Goal: Information Seeking & Learning: Learn about a topic

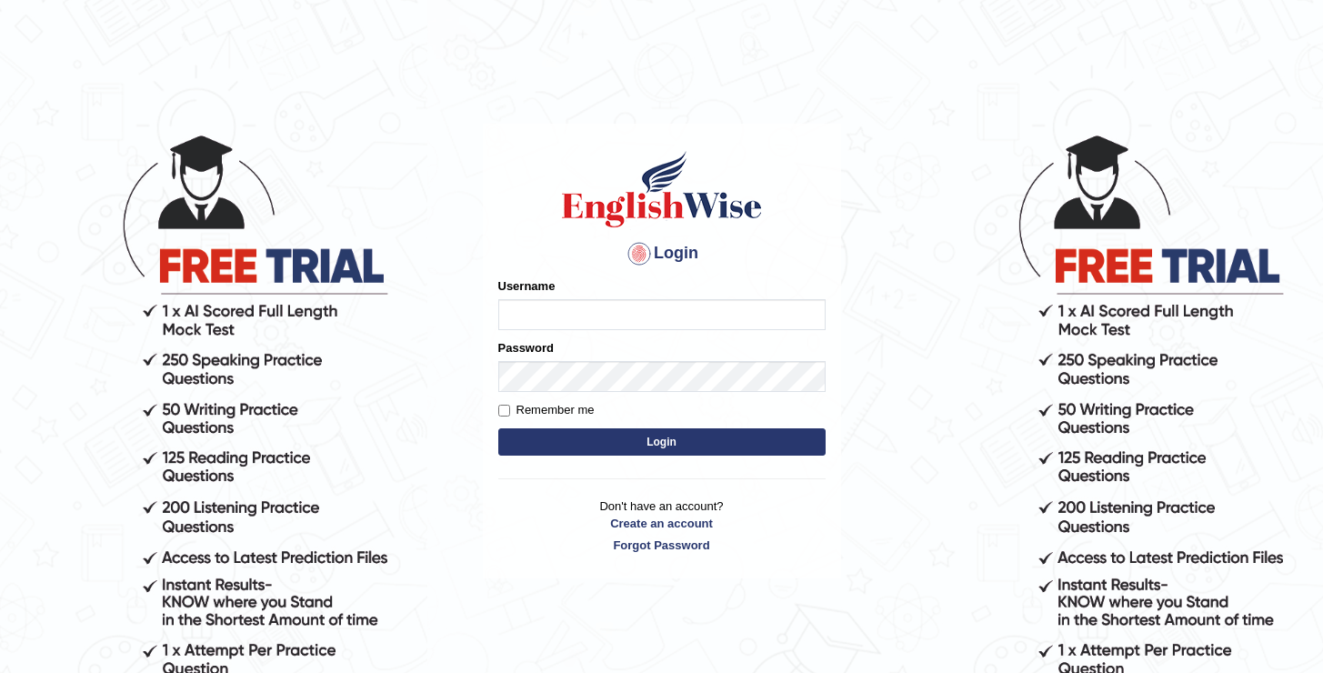
click at [692, 312] on input "Username" at bounding box center [661, 314] width 327 height 31
type input "oguzhan"
click at [498, 428] on button "Login" at bounding box center [661, 441] width 327 height 27
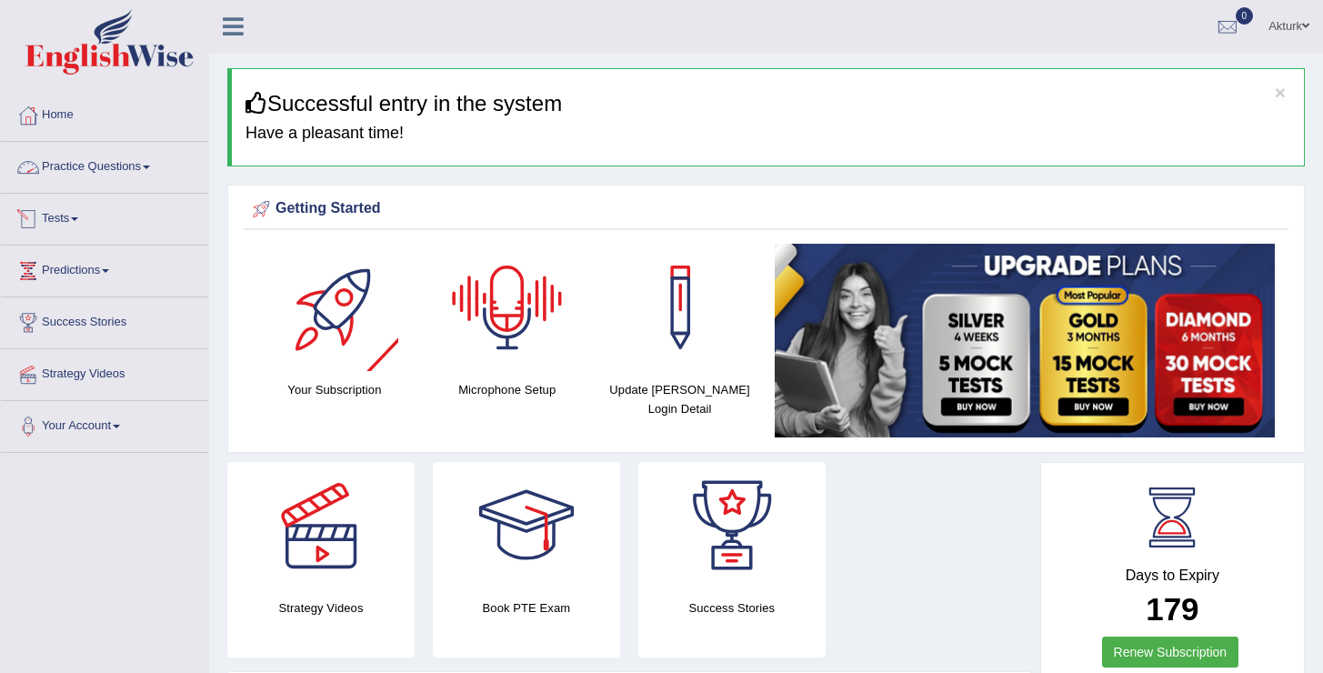
click at [89, 163] on link "Practice Questions" at bounding box center [104, 164] width 207 height 45
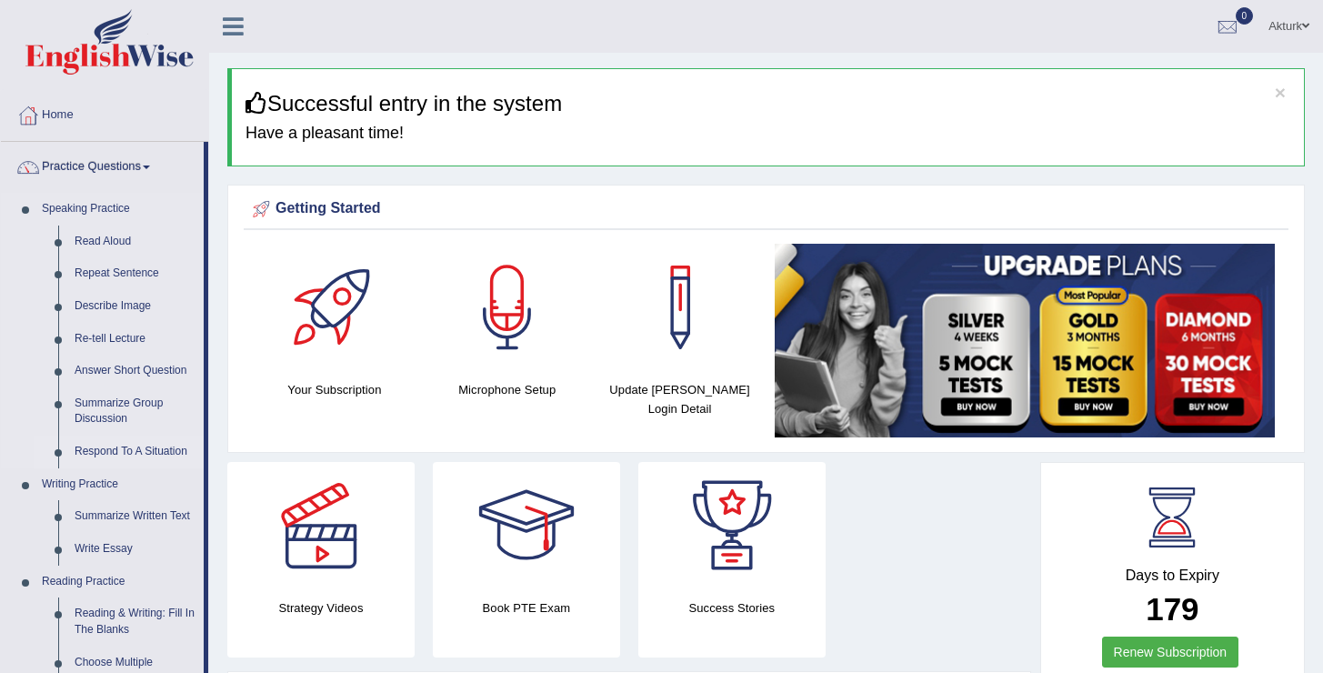
click at [145, 446] on link "Respond To A Situation" at bounding box center [134, 451] width 137 height 33
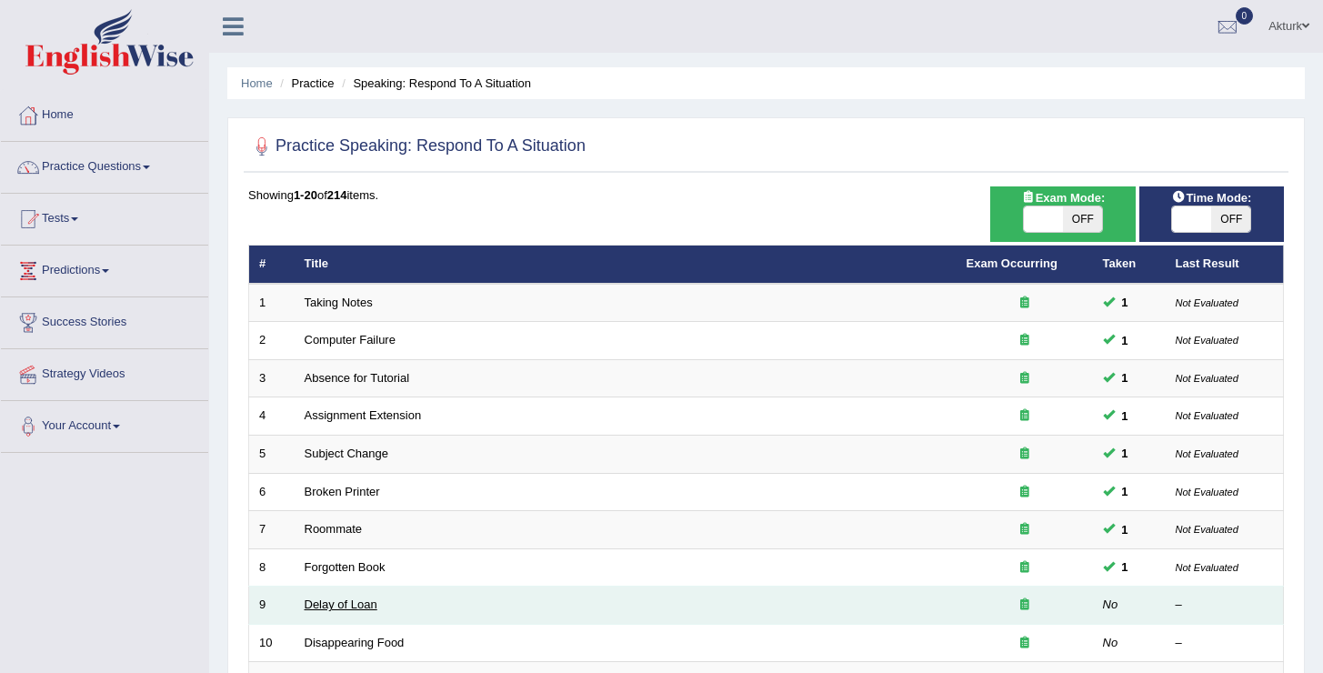
click at [339, 606] on link "Delay of Loan" at bounding box center [340, 604] width 73 height 14
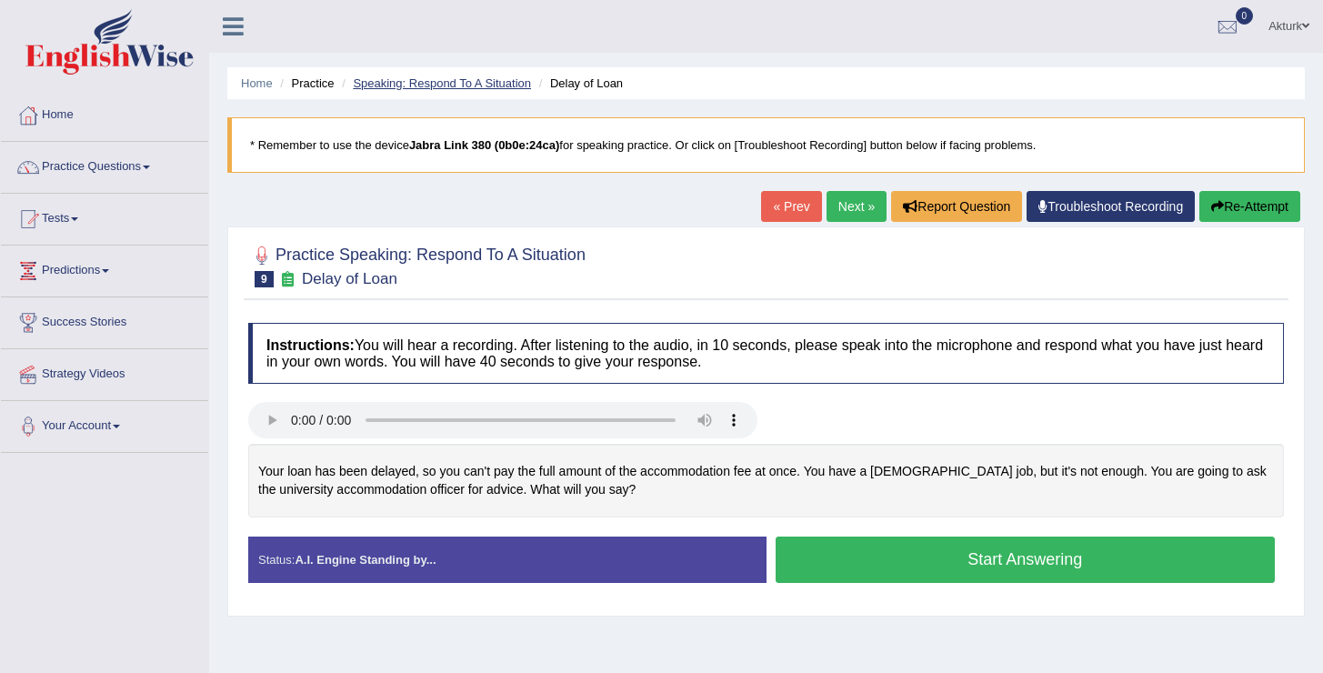
click at [419, 89] on link "Speaking: Respond To A Situation" at bounding box center [442, 83] width 178 height 14
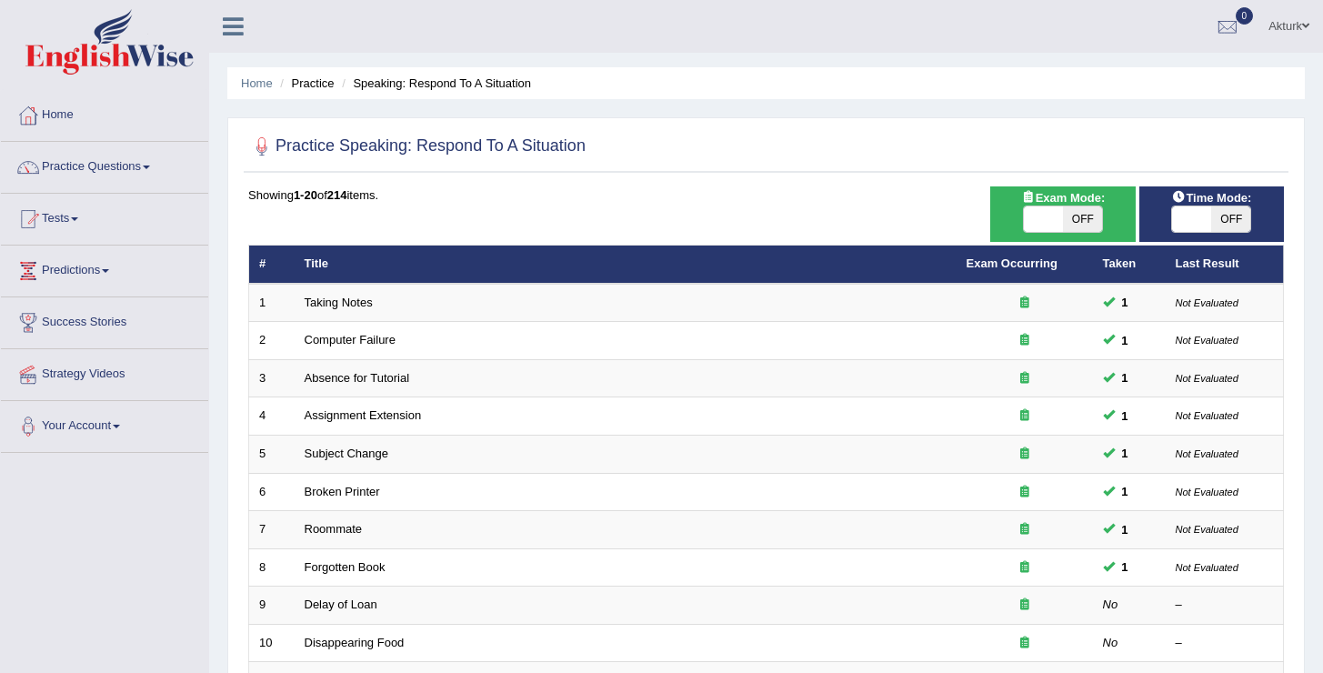
click at [1091, 233] on div "ON OFF" at bounding box center [1062, 218] width 126 height 27
click at [1088, 229] on span "OFF" at bounding box center [1082, 218] width 39 height 25
checkbox input "true"
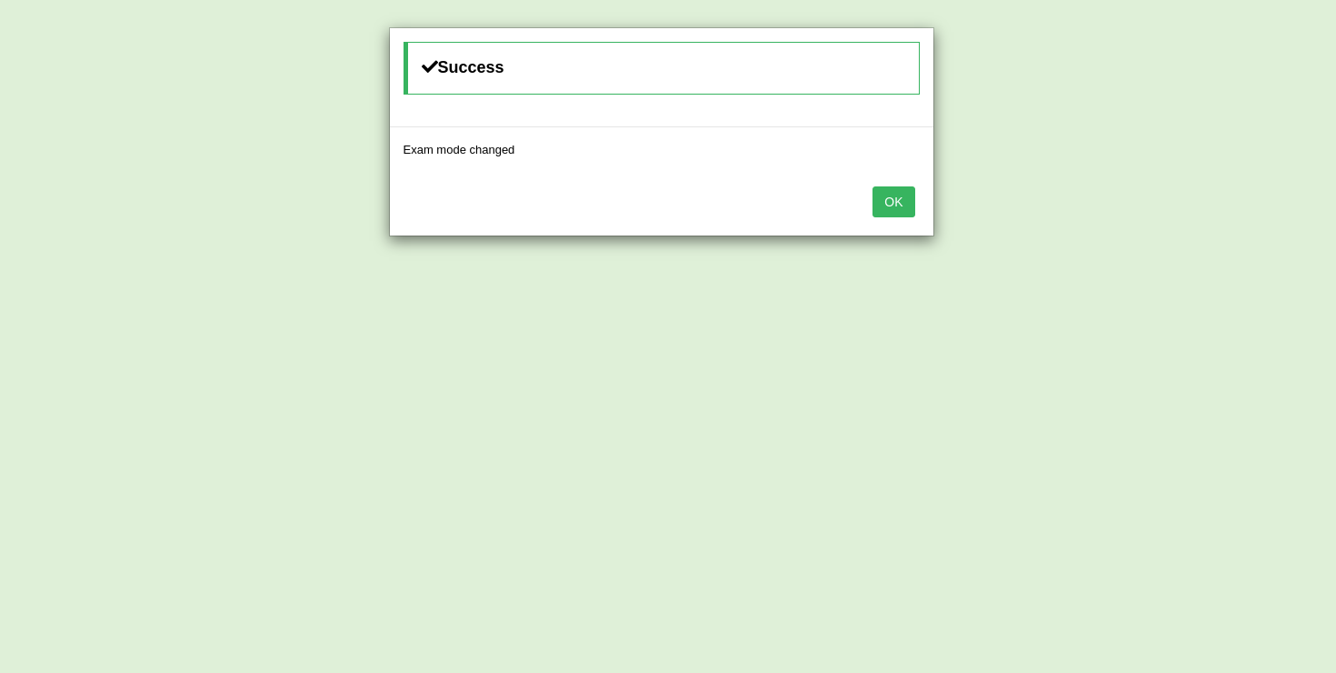
click at [913, 217] on div "OK" at bounding box center [662, 204] width 544 height 64
click at [908, 203] on button "OK" at bounding box center [894, 201] width 42 height 31
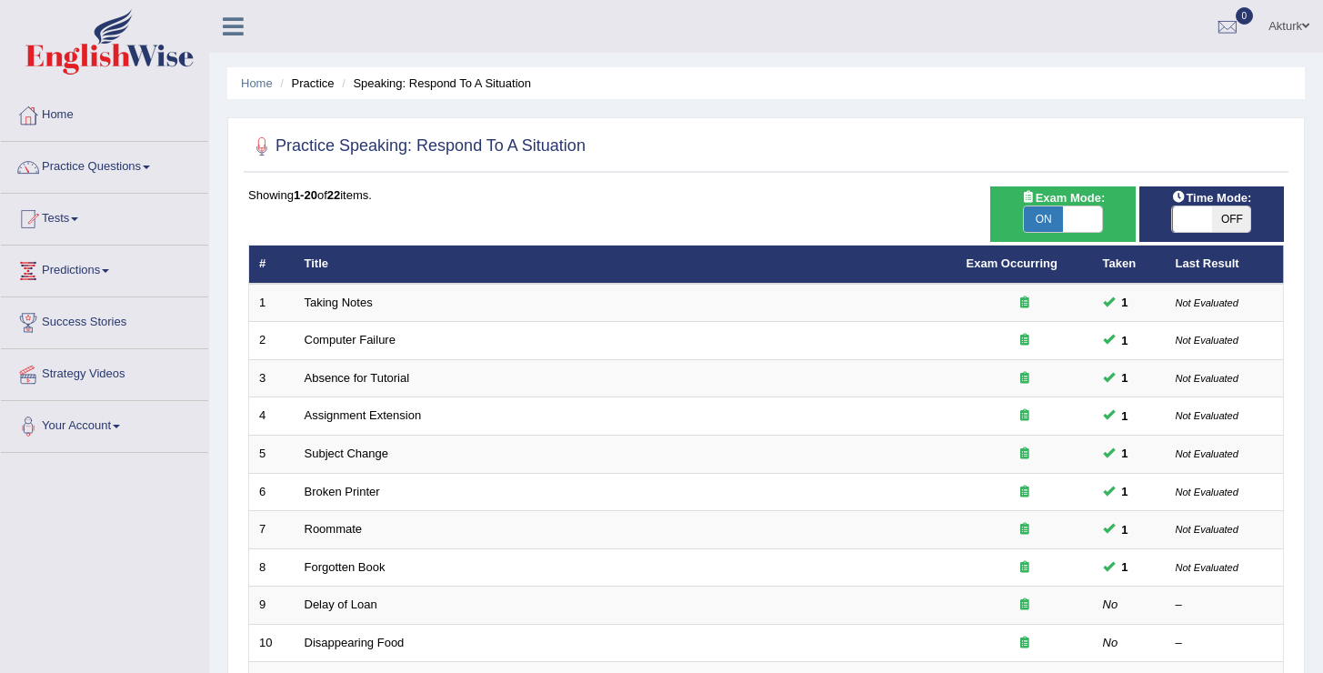
click at [1209, 216] on span at bounding box center [1191, 218] width 39 height 25
checkbox input "true"
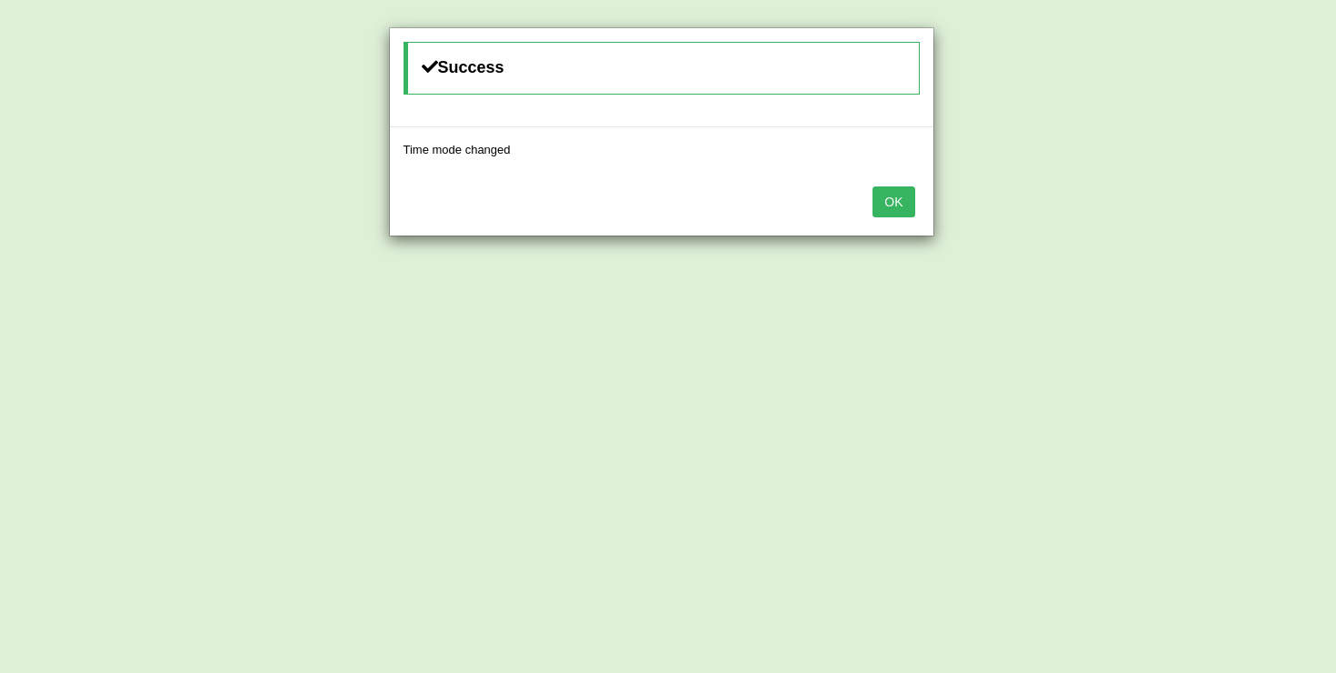
click at [886, 211] on button "OK" at bounding box center [894, 201] width 42 height 31
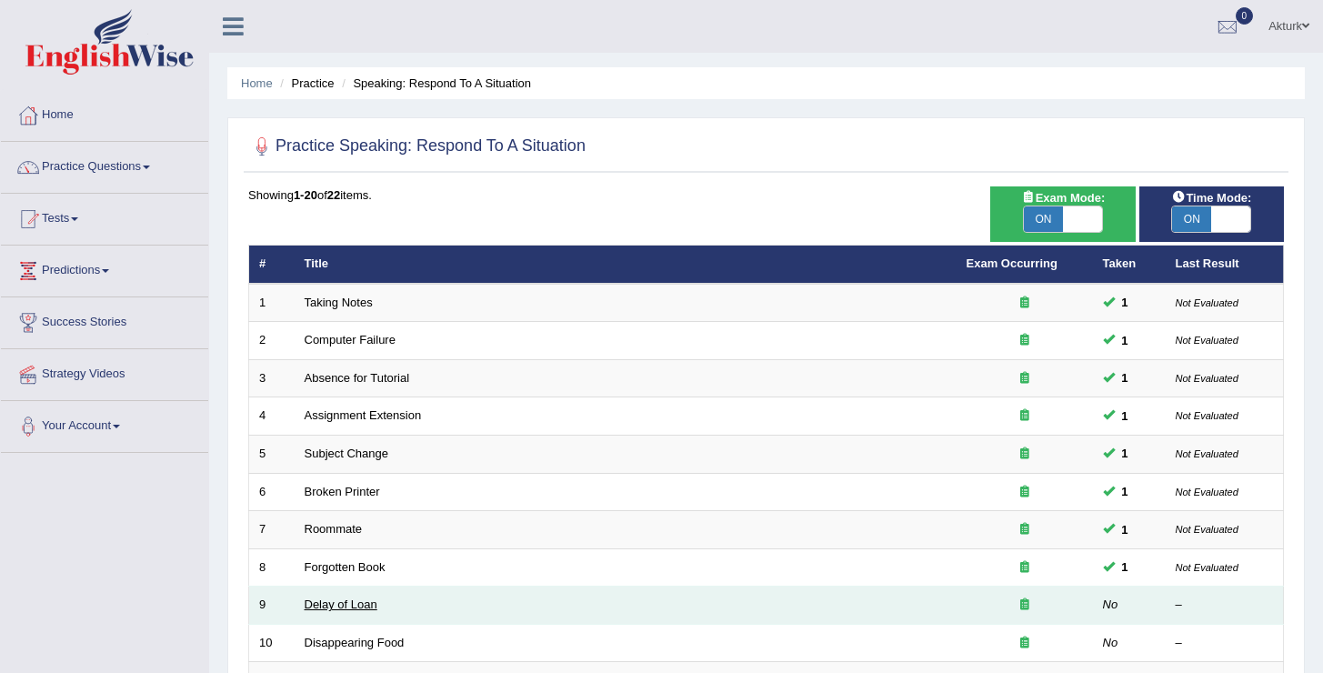
click at [348, 605] on link "Delay of Loan" at bounding box center [340, 604] width 73 height 14
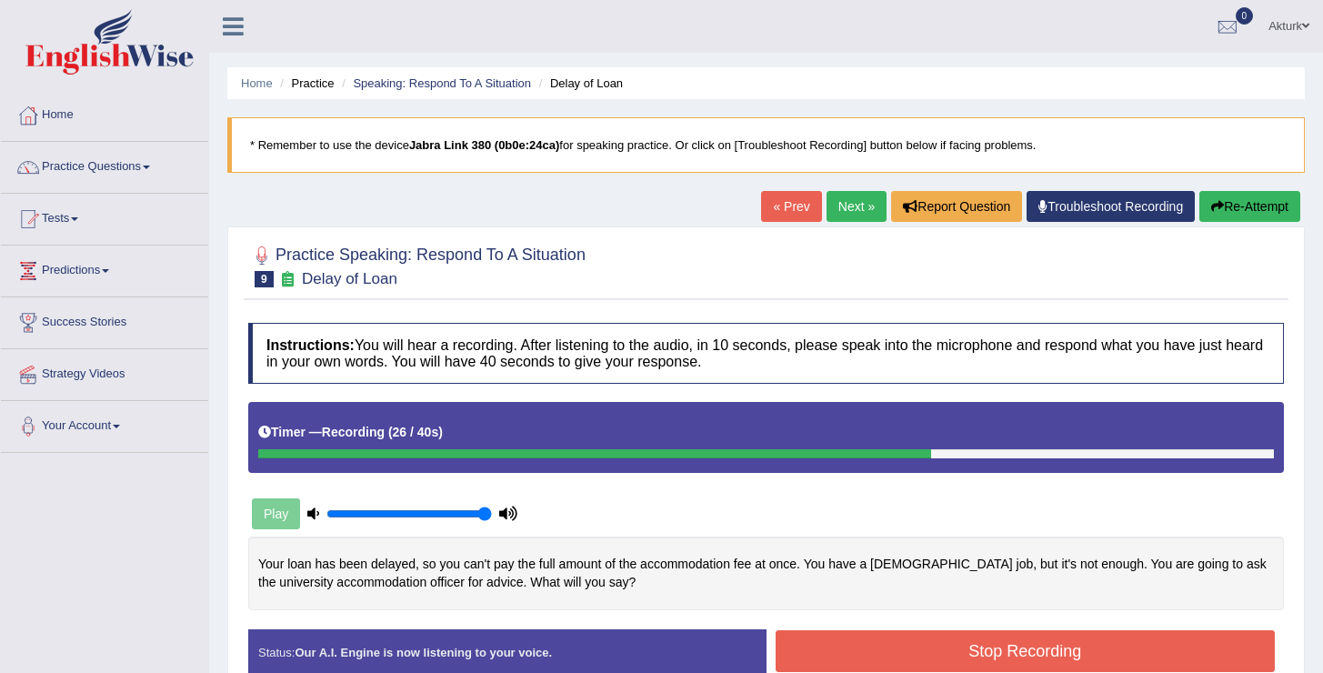
scroll to position [1, 0]
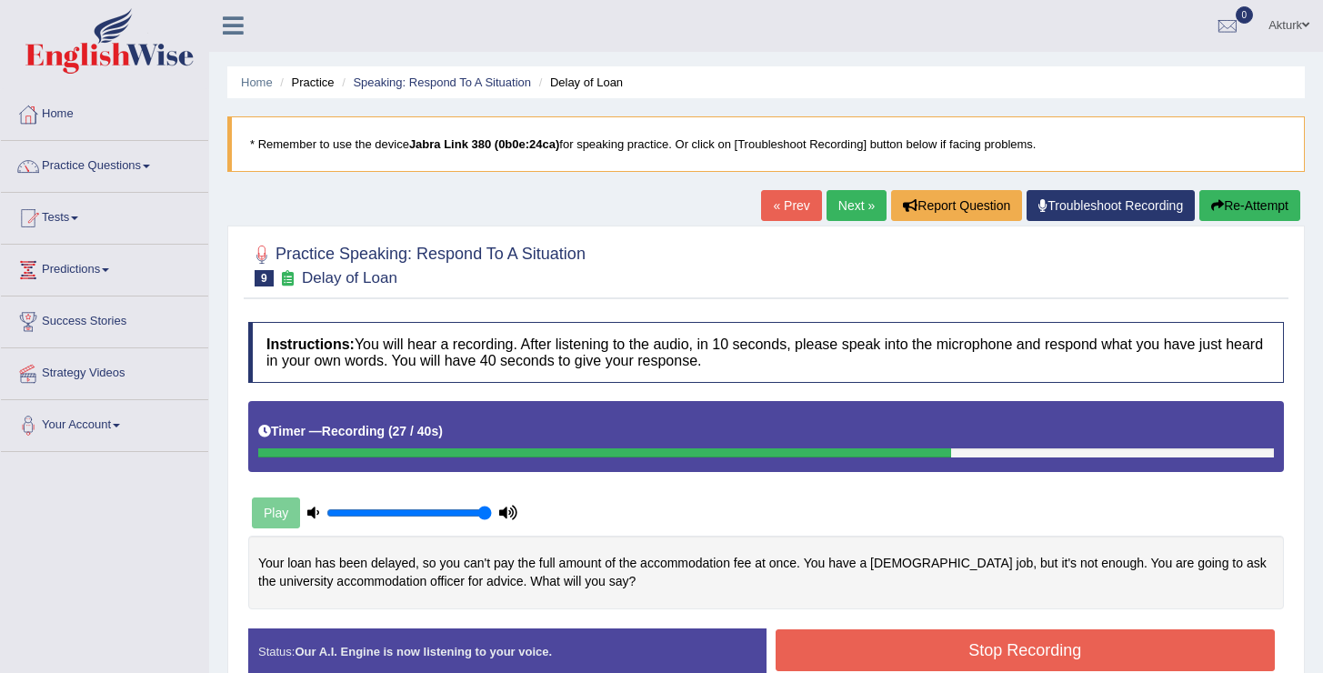
click at [893, 651] on button "Stop Recording" at bounding box center [1025, 650] width 500 height 42
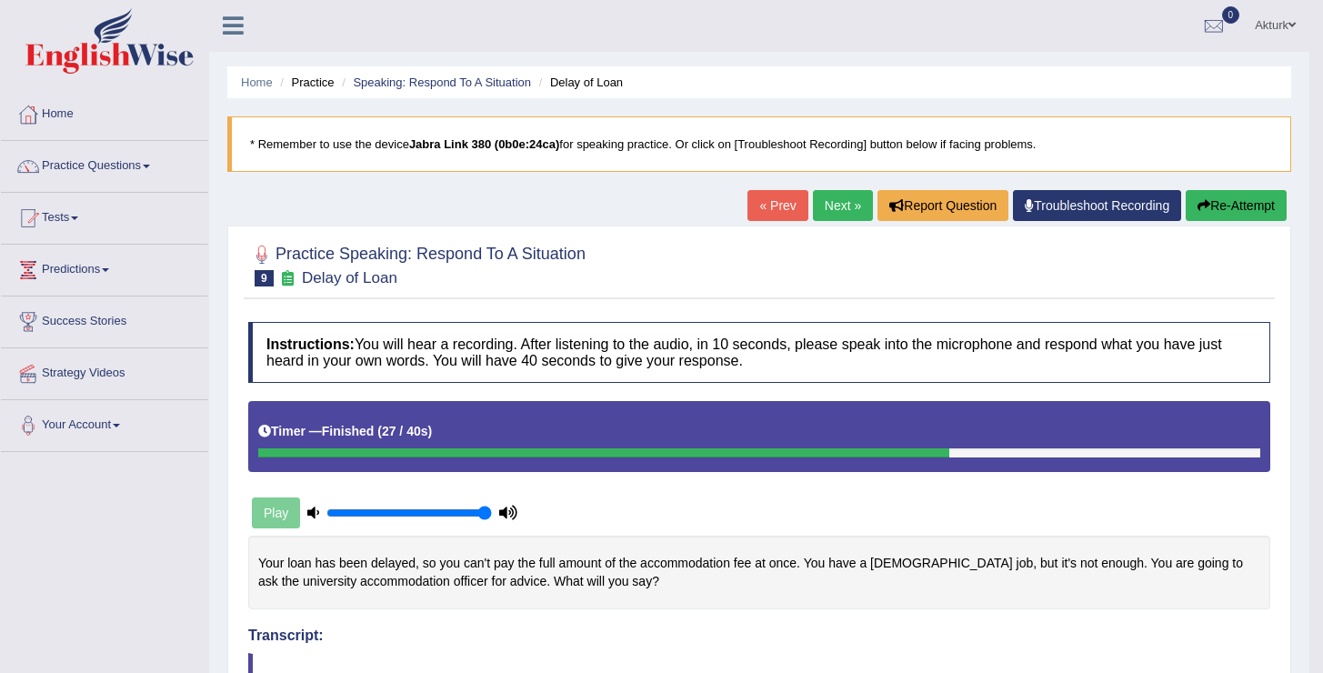
scroll to position [714, 0]
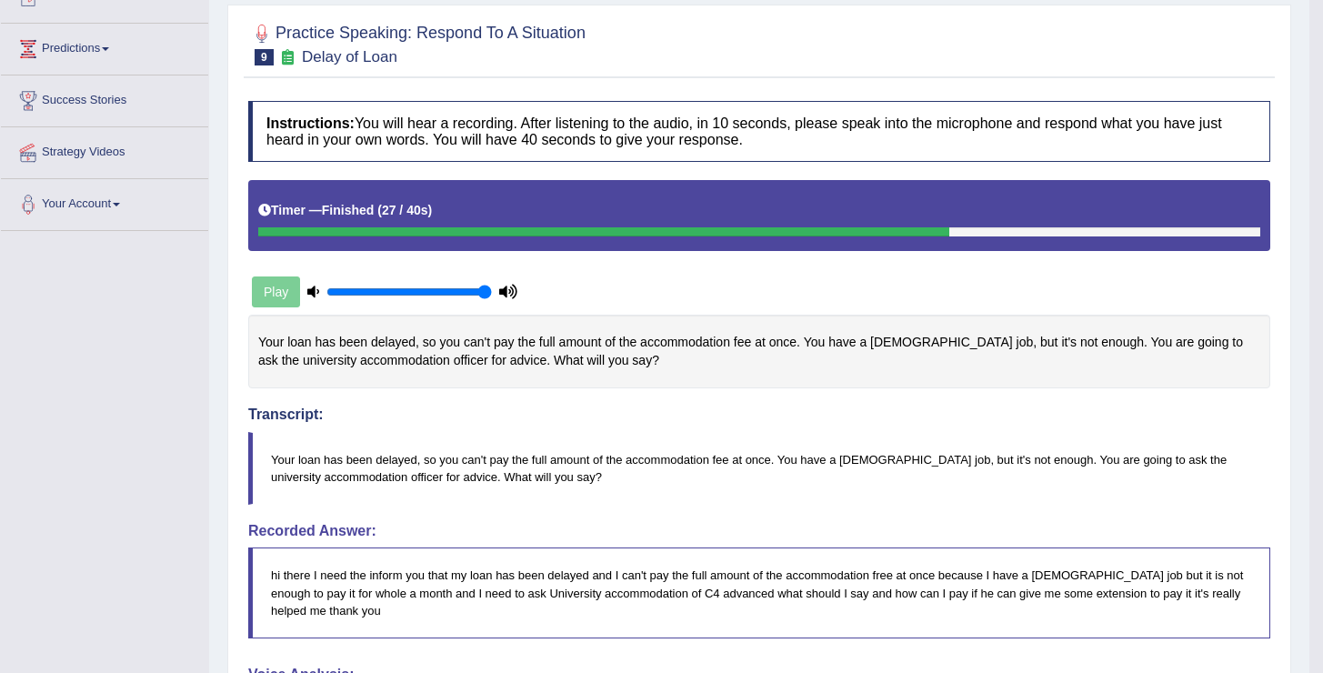
scroll to position [0, 0]
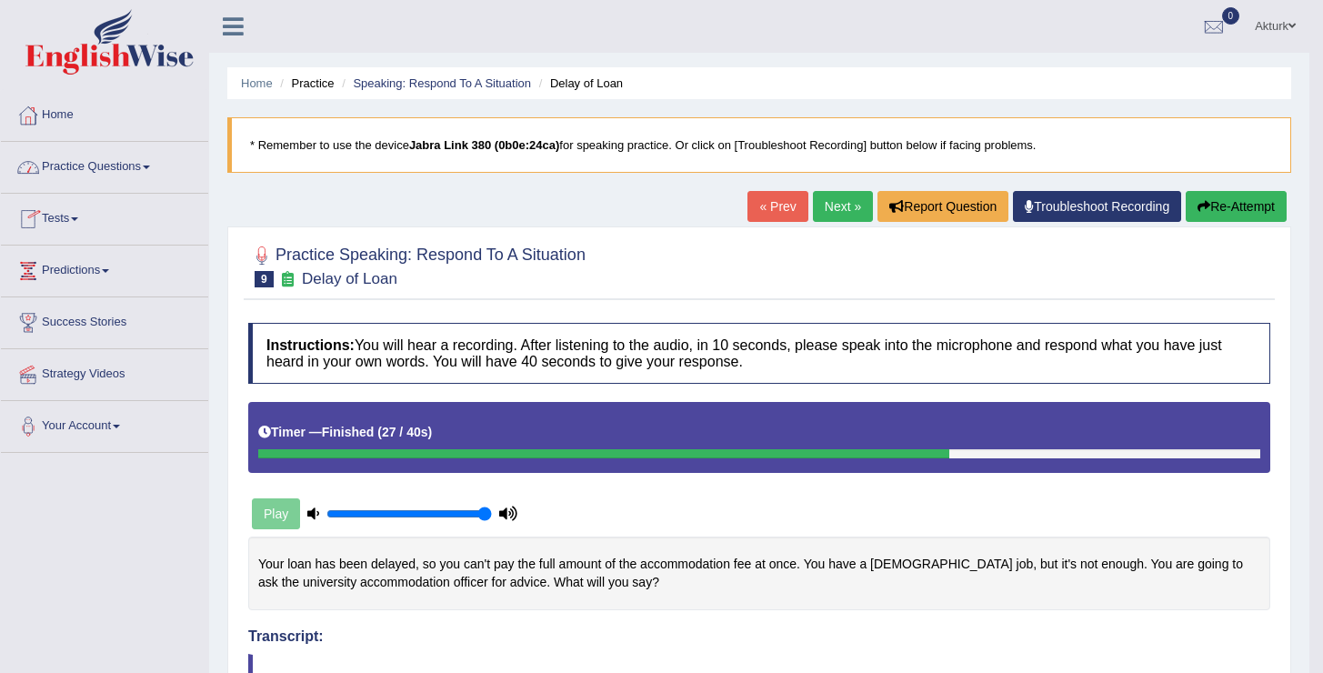
click at [100, 162] on link "Practice Questions" at bounding box center [104, 164] width 207 height 45
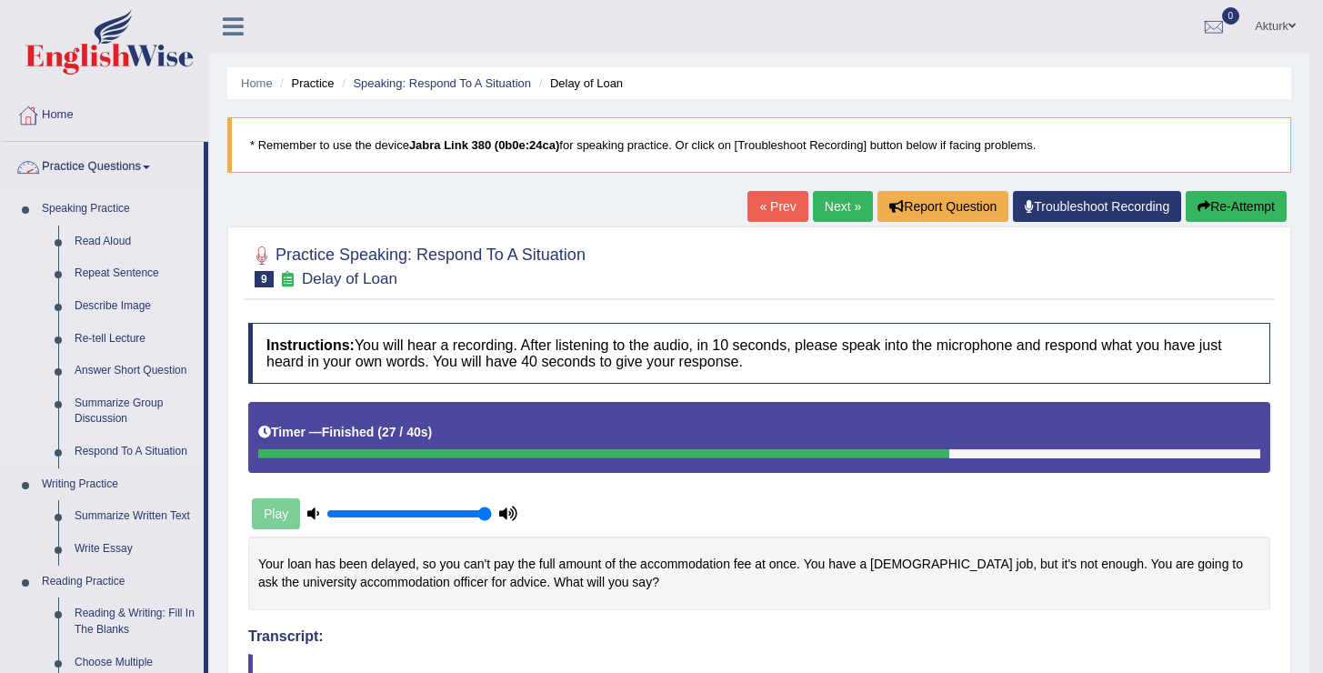
click at [97, 241] on link "Read Aloud" at bounding box center [134, 241] width 137 height 33
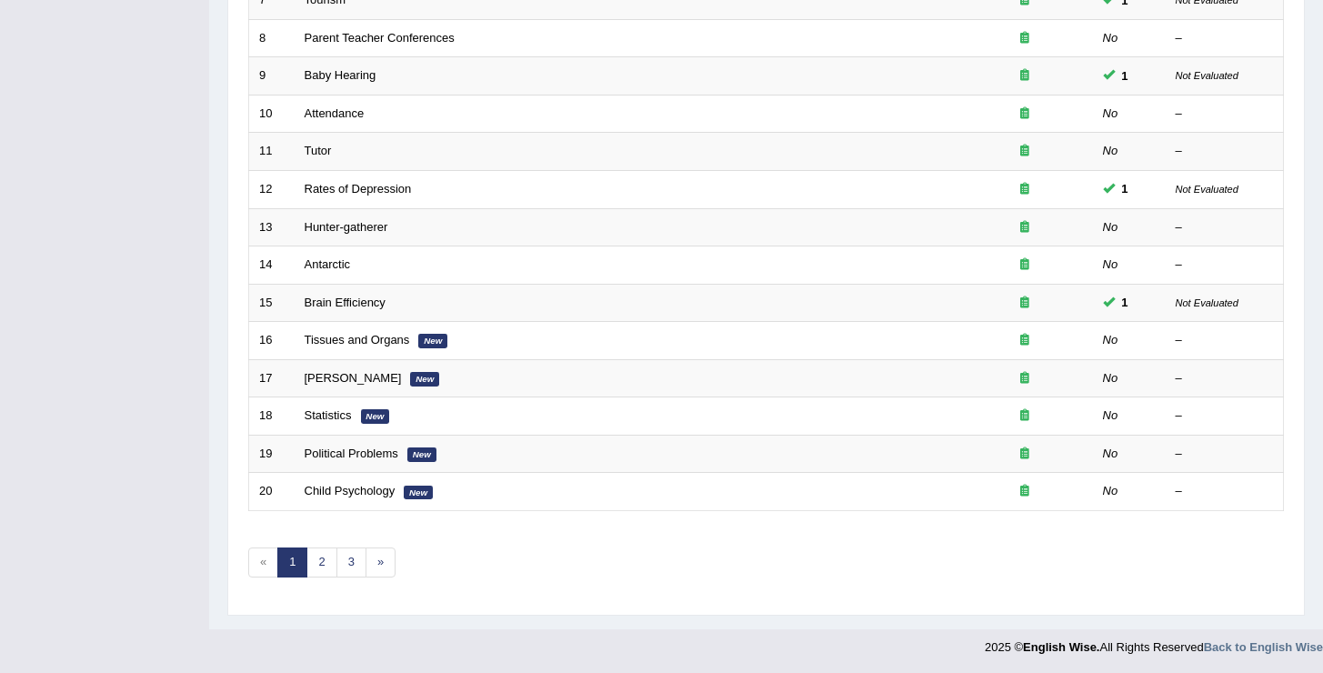
scroll to position [531, 0]
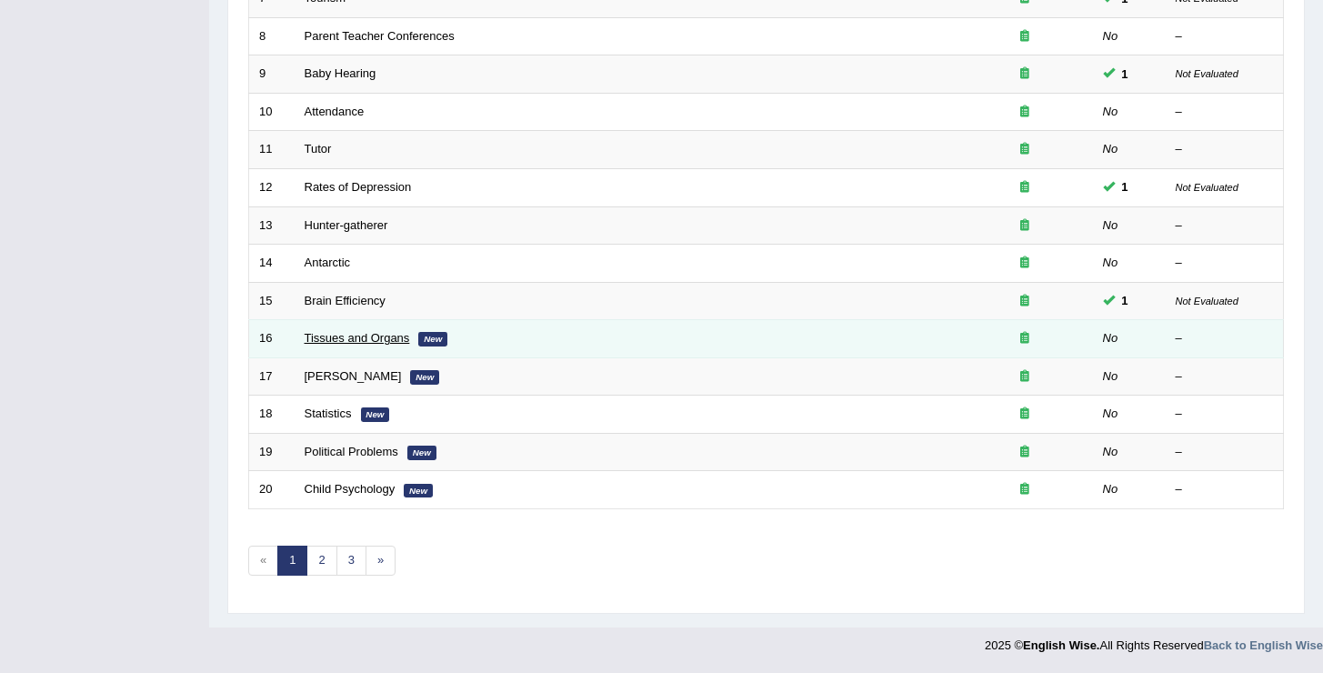
click at [364, 339] on link "Tissues and Organs" at bounding box center [356, 338] width 105 height 14
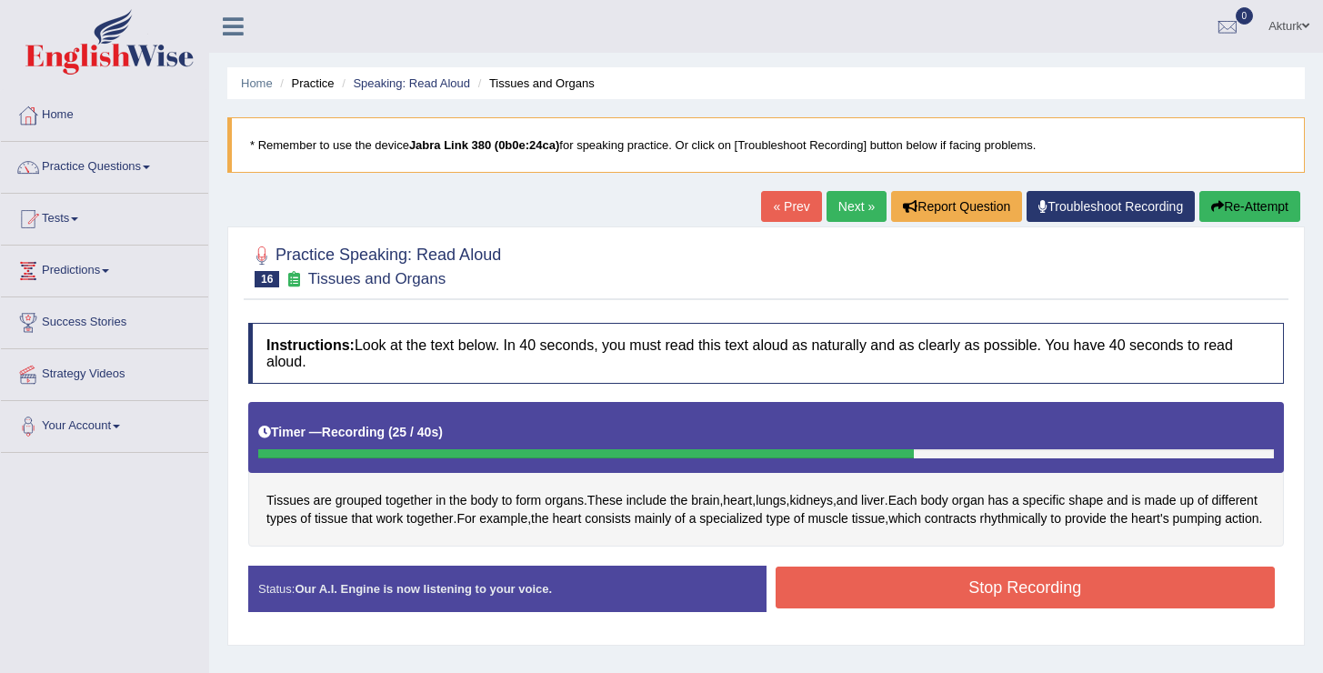
click at [834, 599] on button "Stop Recording" at bounding box center [1025, 587] width 500 height 42
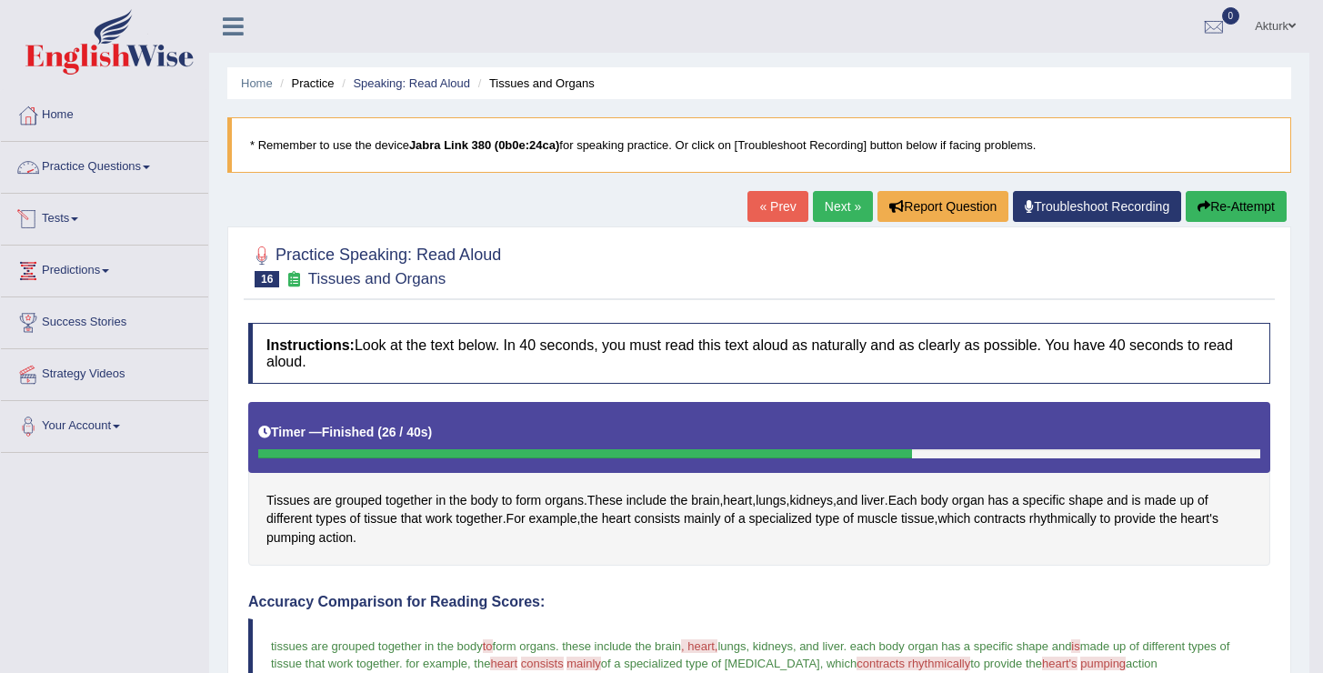
click at [132, 165] on link "Practice Questions" at bounding box center [104, 164] width 207 height 45
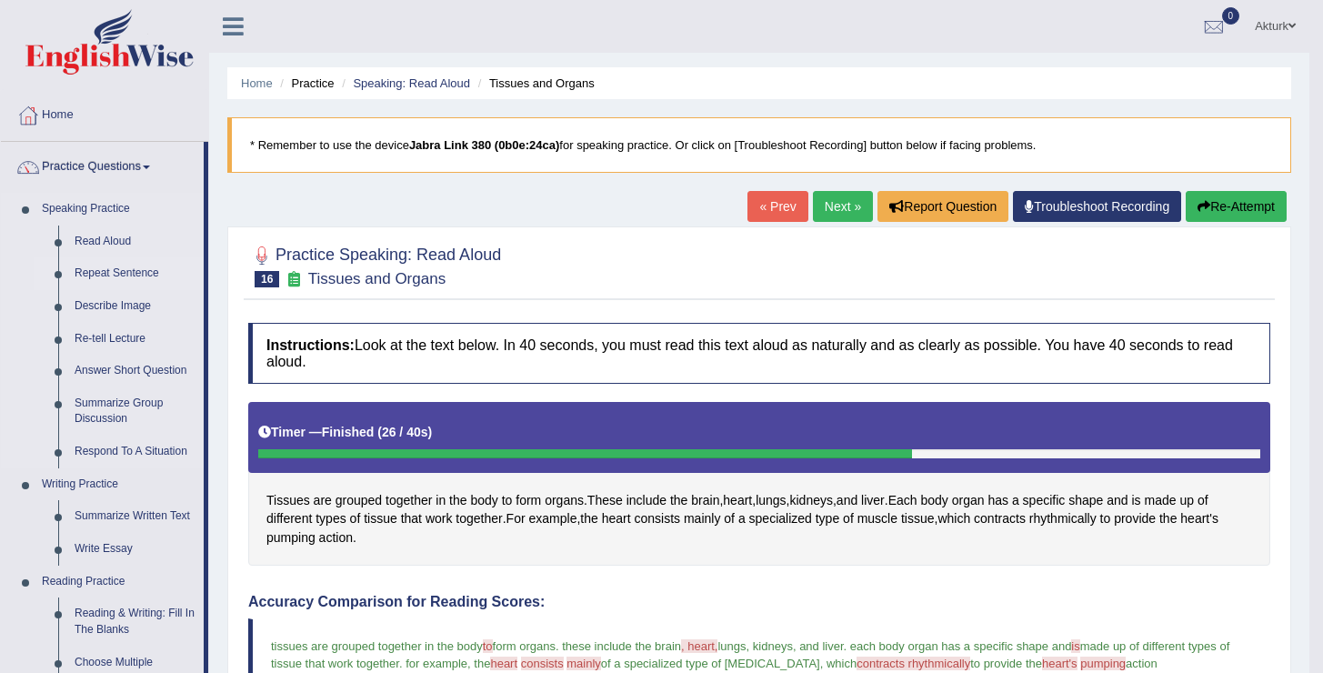
click at [121, 276] on link "Repeat Sentence" at bounding box center [134, 273] width 137 height 33
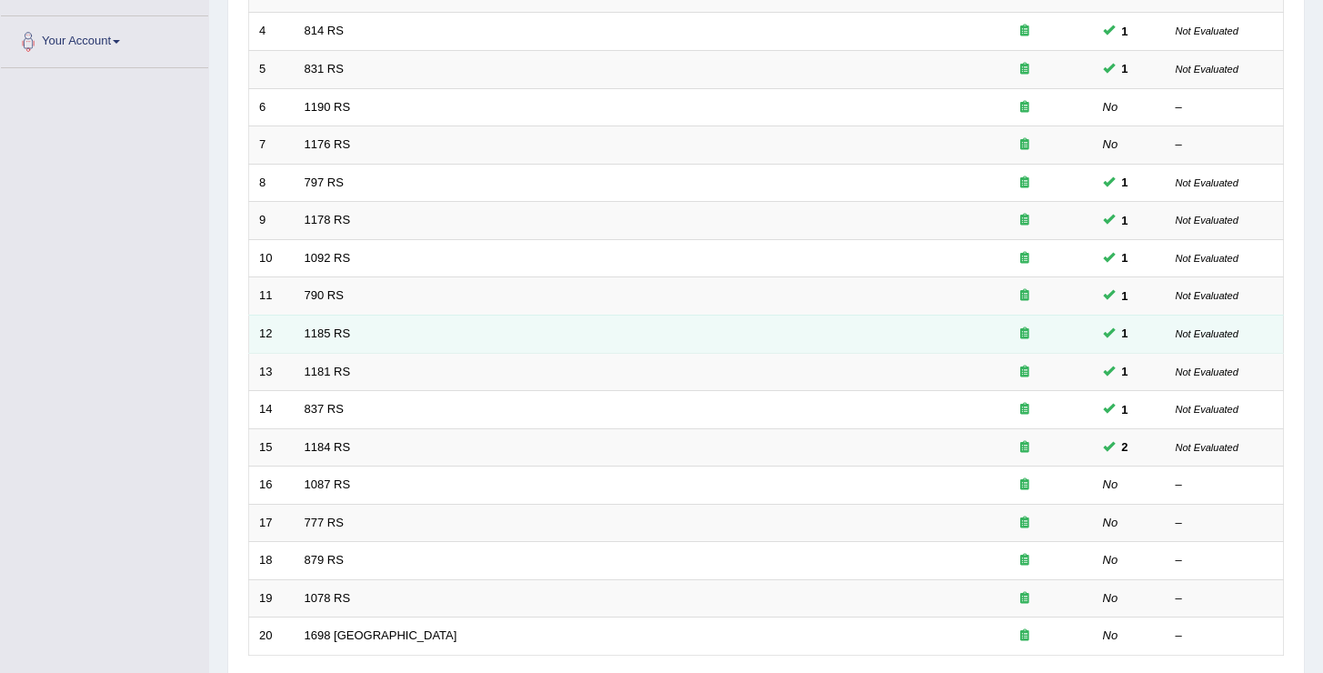
scroll to position [414, 0]
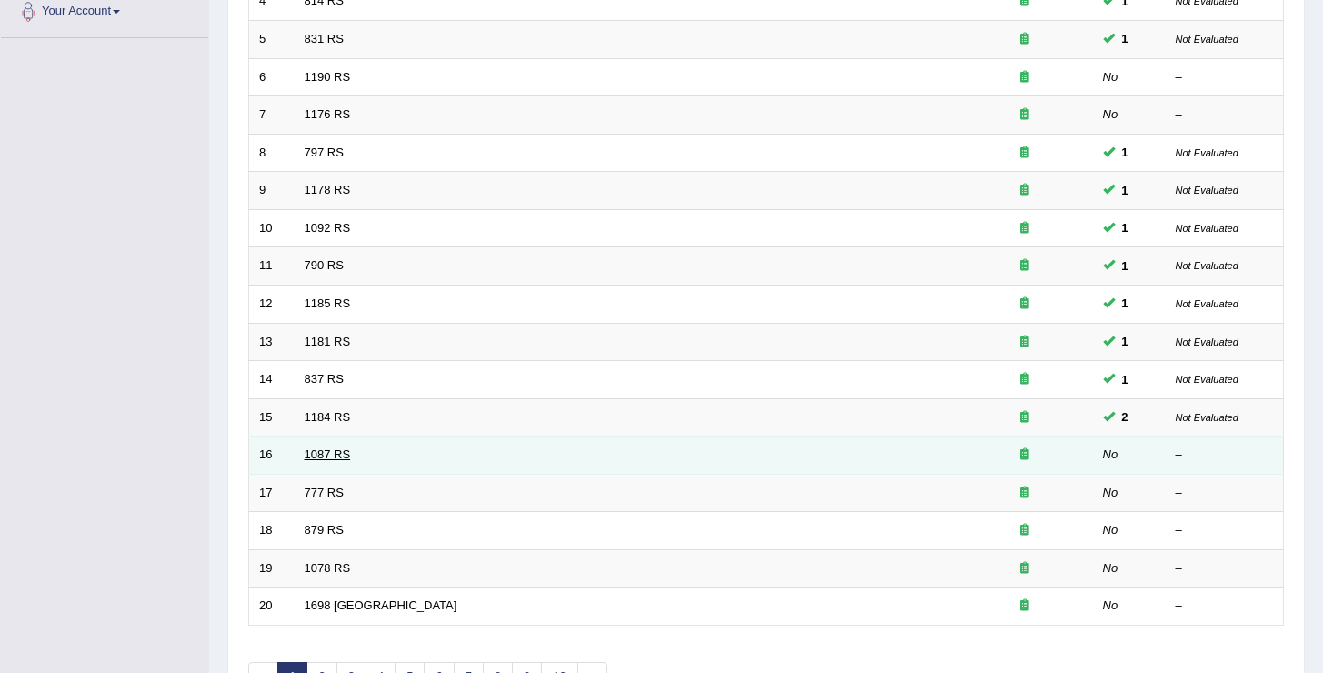
click at [340, 449] on link "1087 RS" at bounding box center [327, 454] width 46 height 14
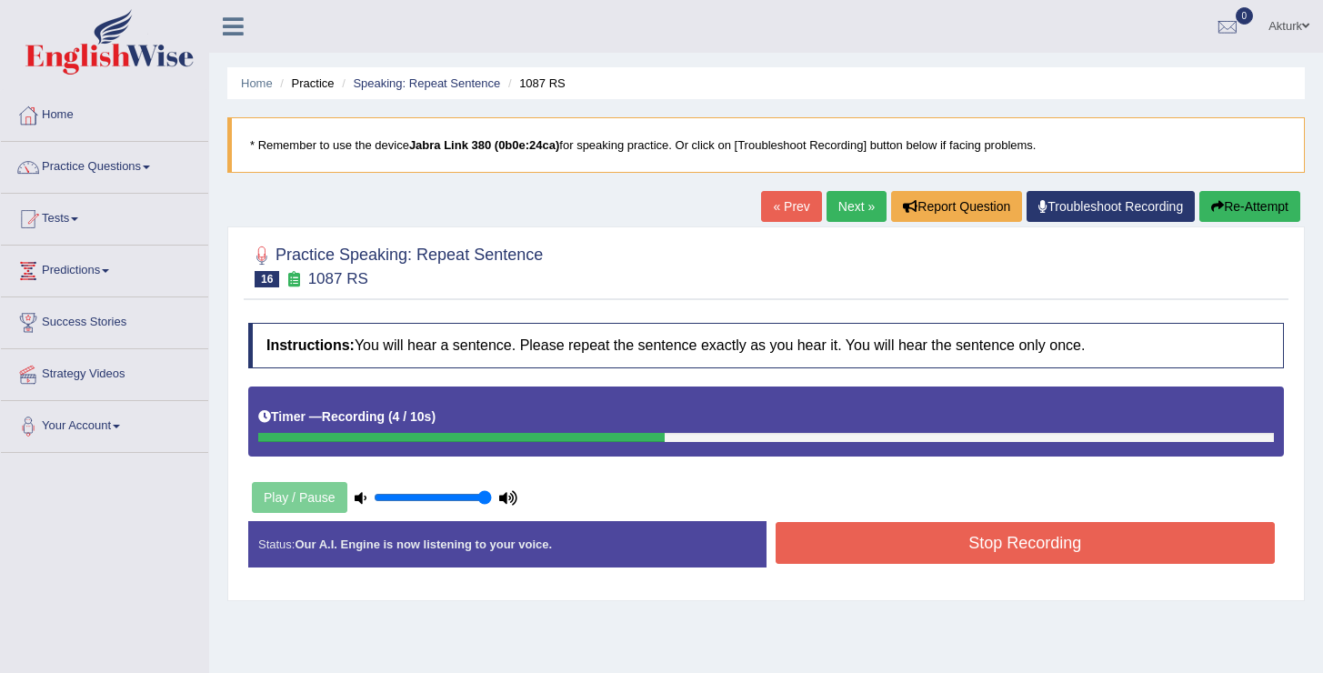
click at [883, 528] on button "Stop Recording" at bounding box center [1025, 543] width 500 height 42
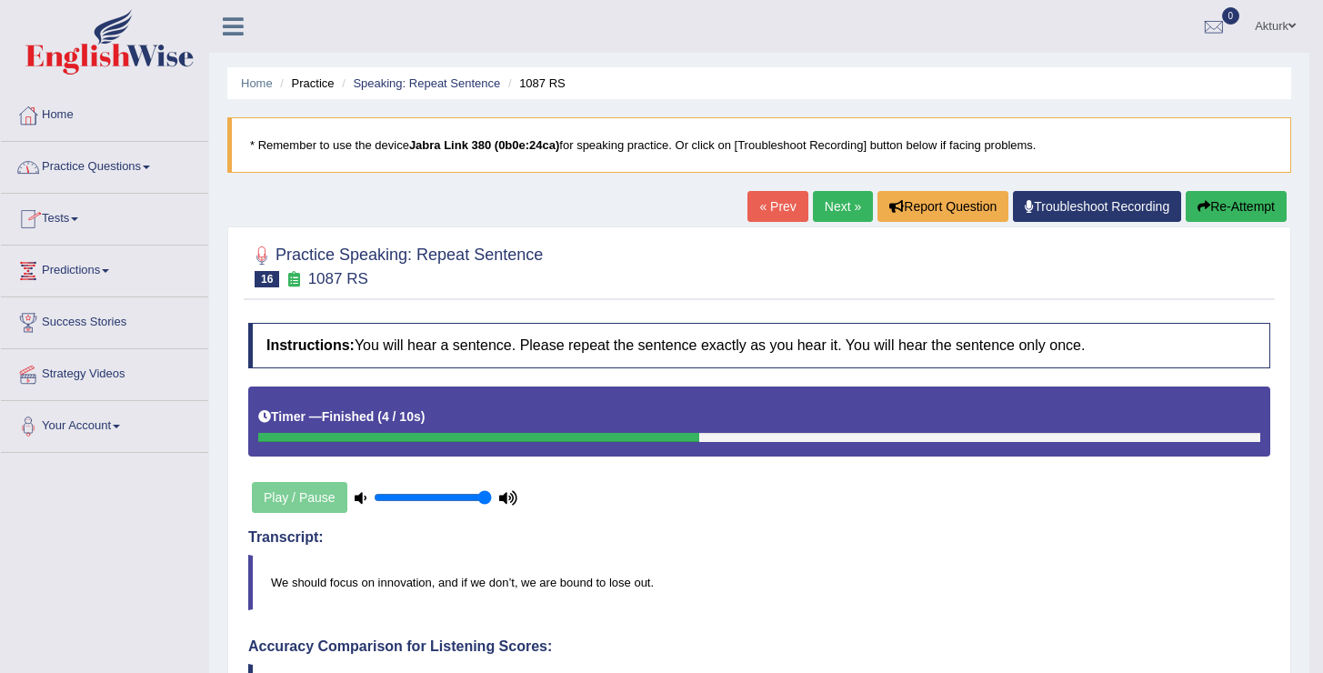
click at [84, 160] on link "Practice Questions" at bounding box center [104, 164] width 207 height 45
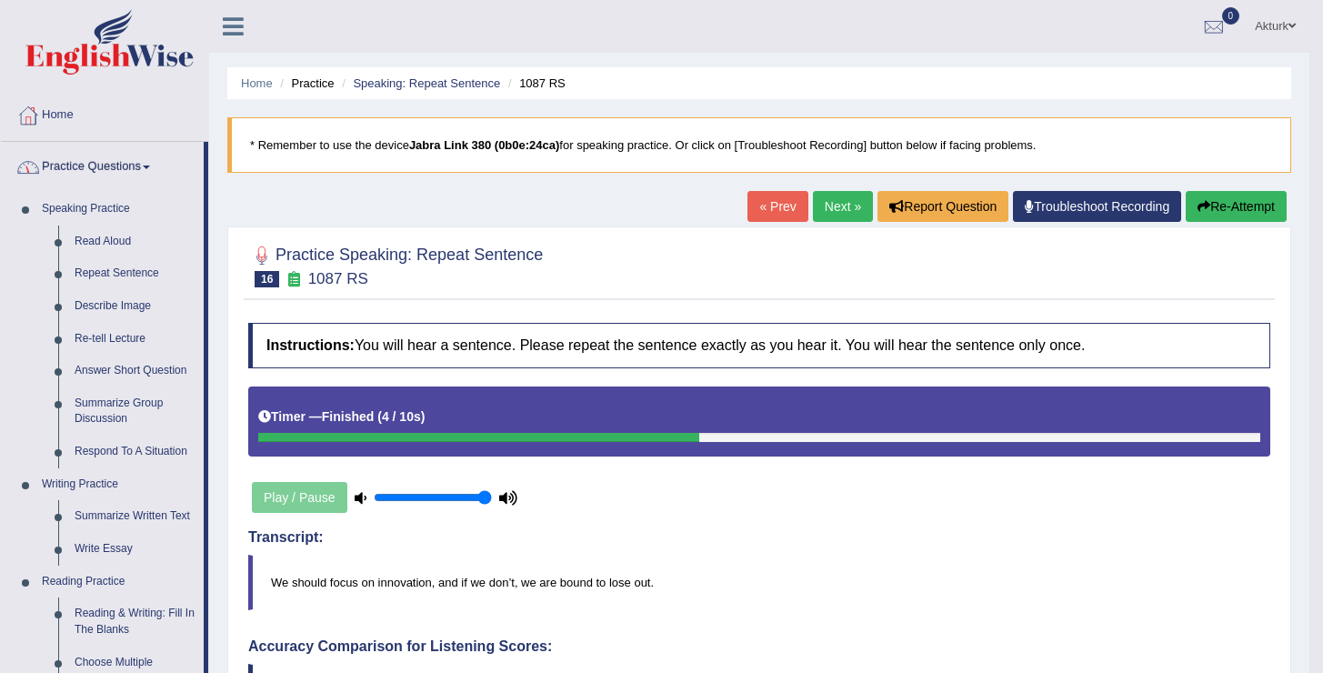
click at [127, 167] on link "Practice Questions" at bounding box center [102, 164] width 203 height 45
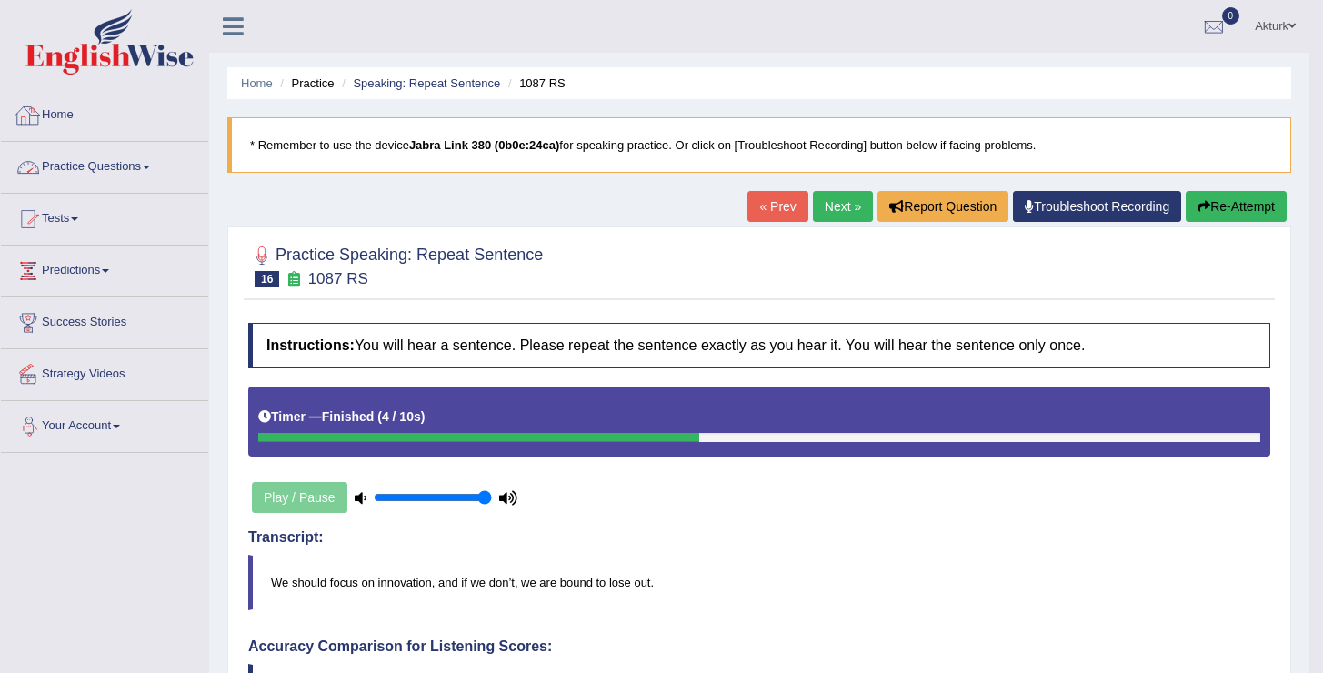
drag, startPoint x: 116, startPoint y: 541, endPoint x: 54, endPoint y: 17, distance: 527.3
click at [54, 17] on div "Toggle navigation Home Practice Questions Speaking Practice Read Aloud Repeat S…" at bounding box center [654, 647] width 1309 height 1295
click at [384, 46] on div "Akturk Toggle navigation Username: Oguzhan Access Type: Online Subscription: Go…" at bounding box center [759, 26] width 1100 height 53
click at [66, 211] on link "Tests" at bounding box center [104, 216] width 207 height 45
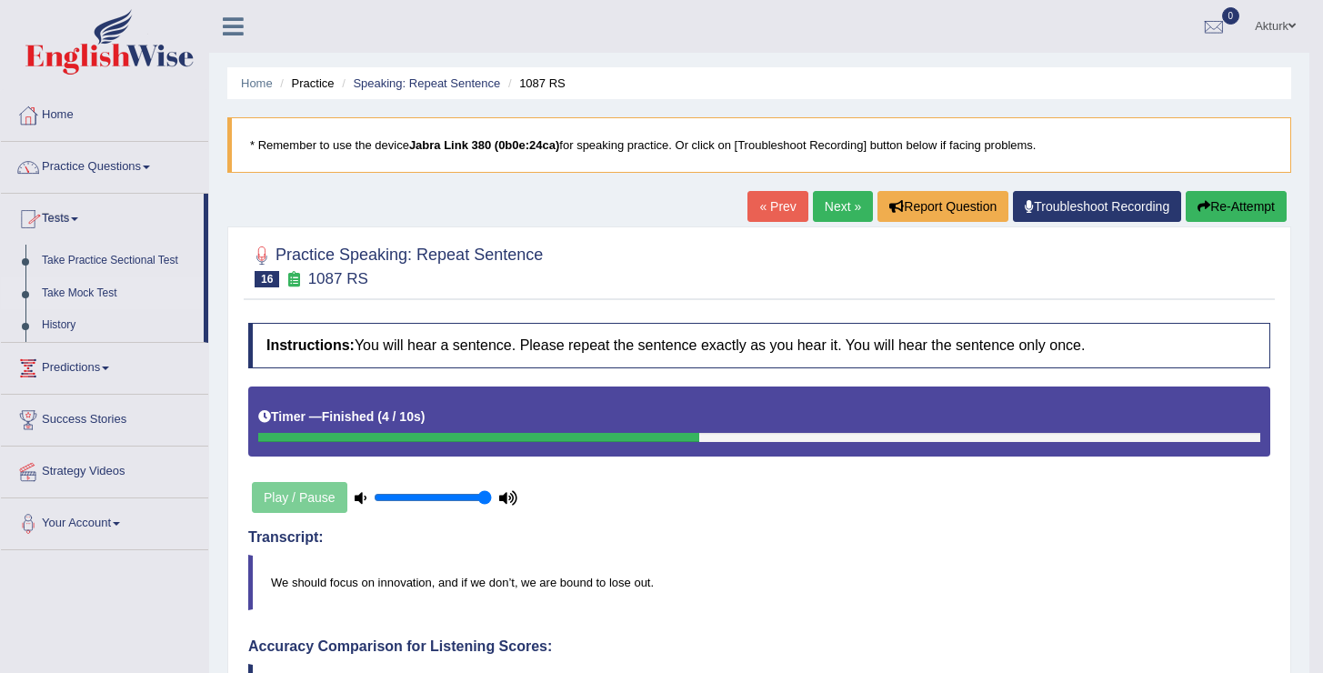
click at [73, 284] on link "Take Mock Test" at bounding box center [119, 293] width 170 height 33
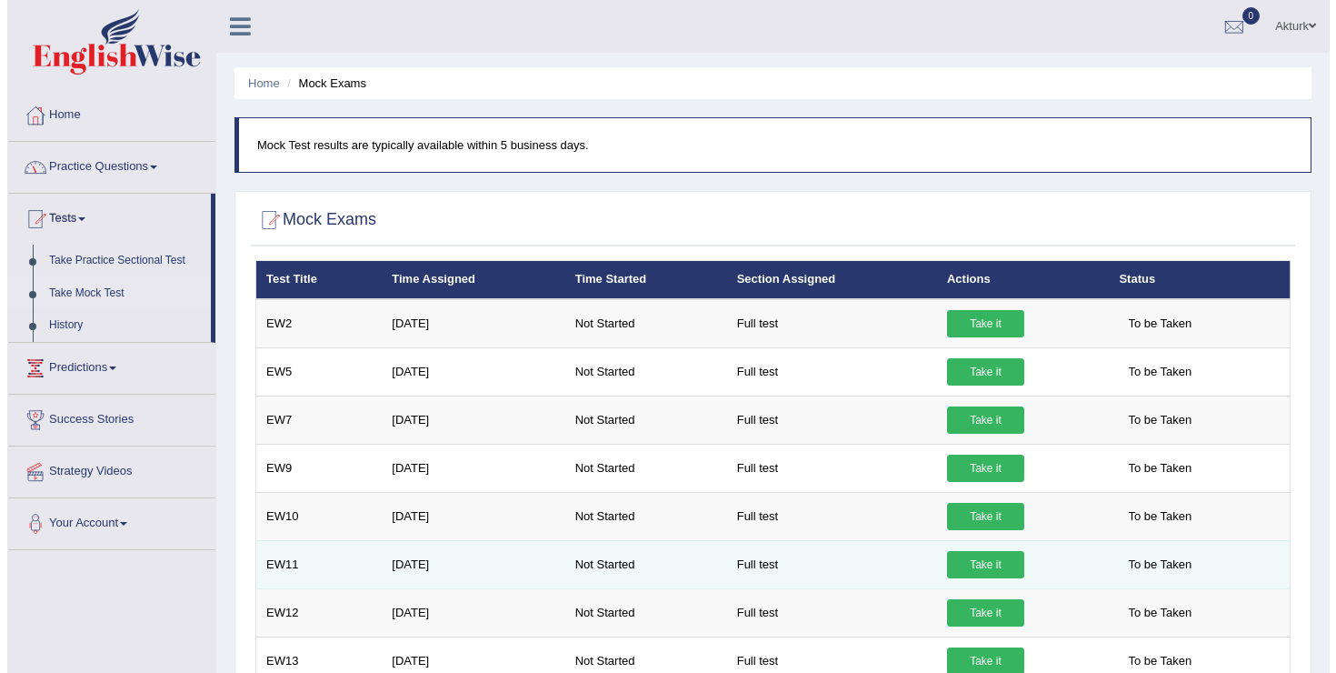
scroll to position [443, 0]
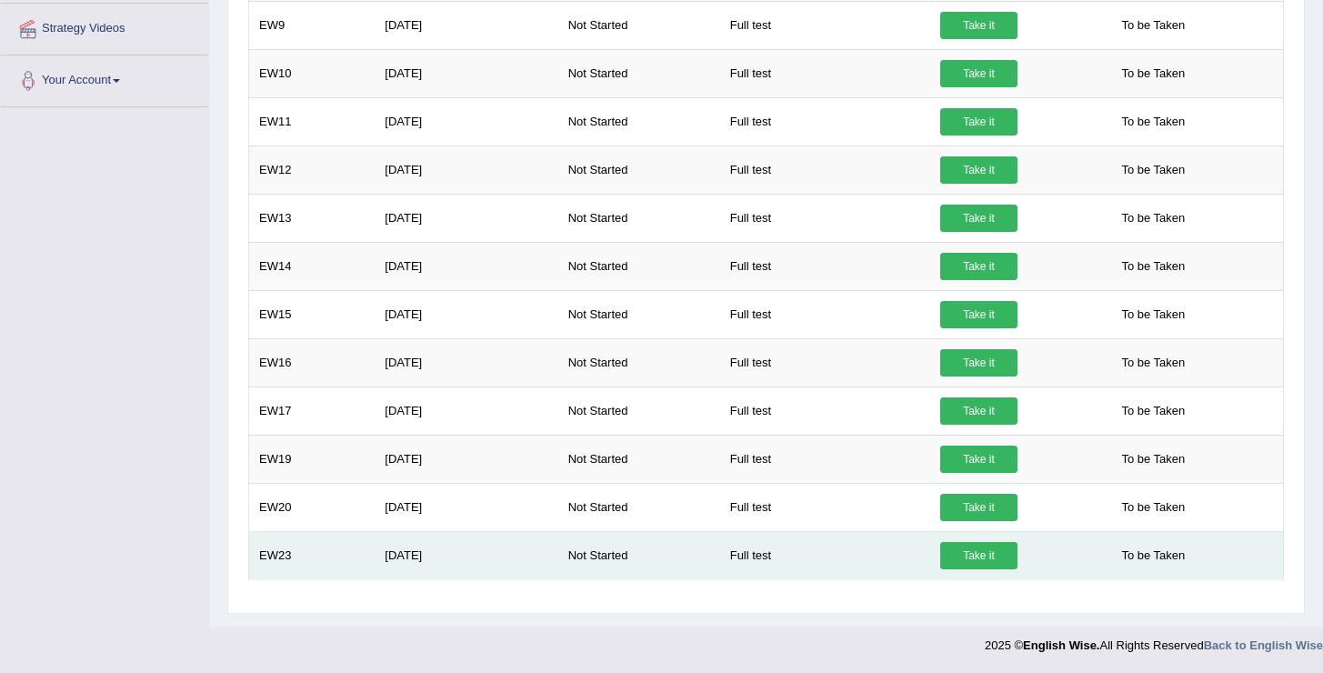
click at [993, 561] on link "Take it" at bounding box center [978, 555] width 77 height 27
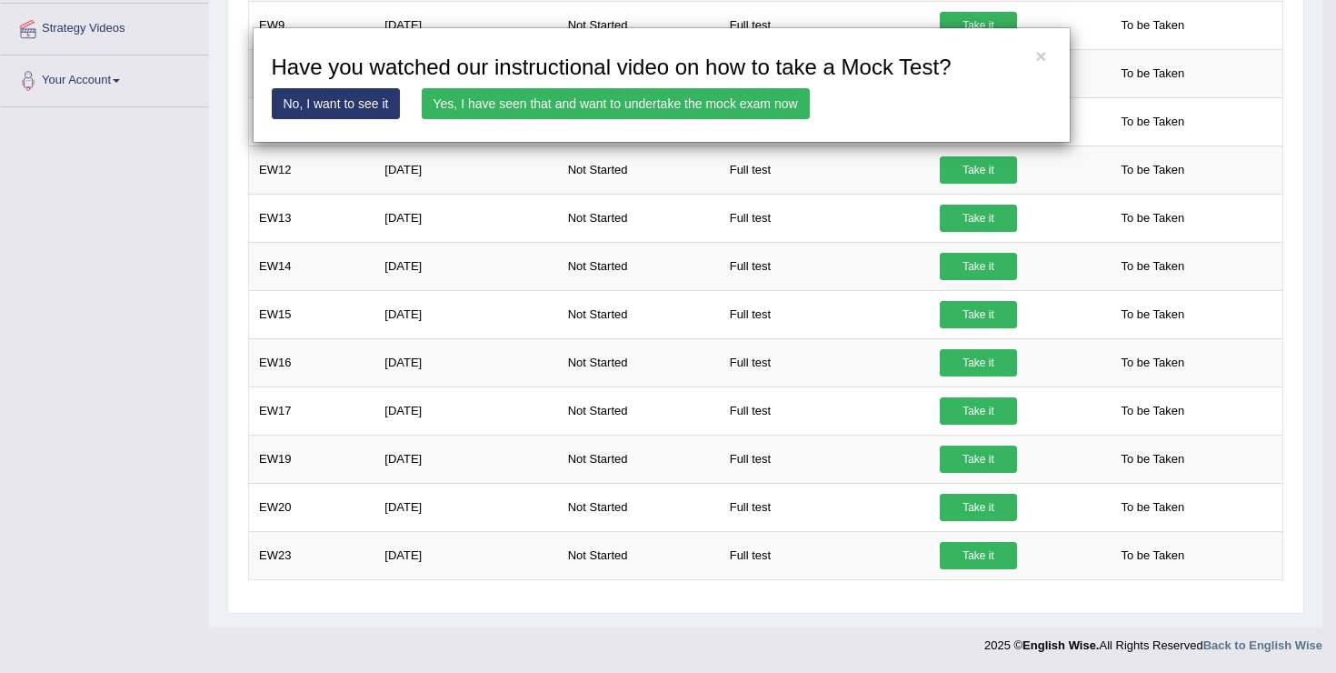
click at [564, 111] on link "Yes, I have seen that and want to undertake the mock exam now" at bounding box center [616, 103] width 388 height 31
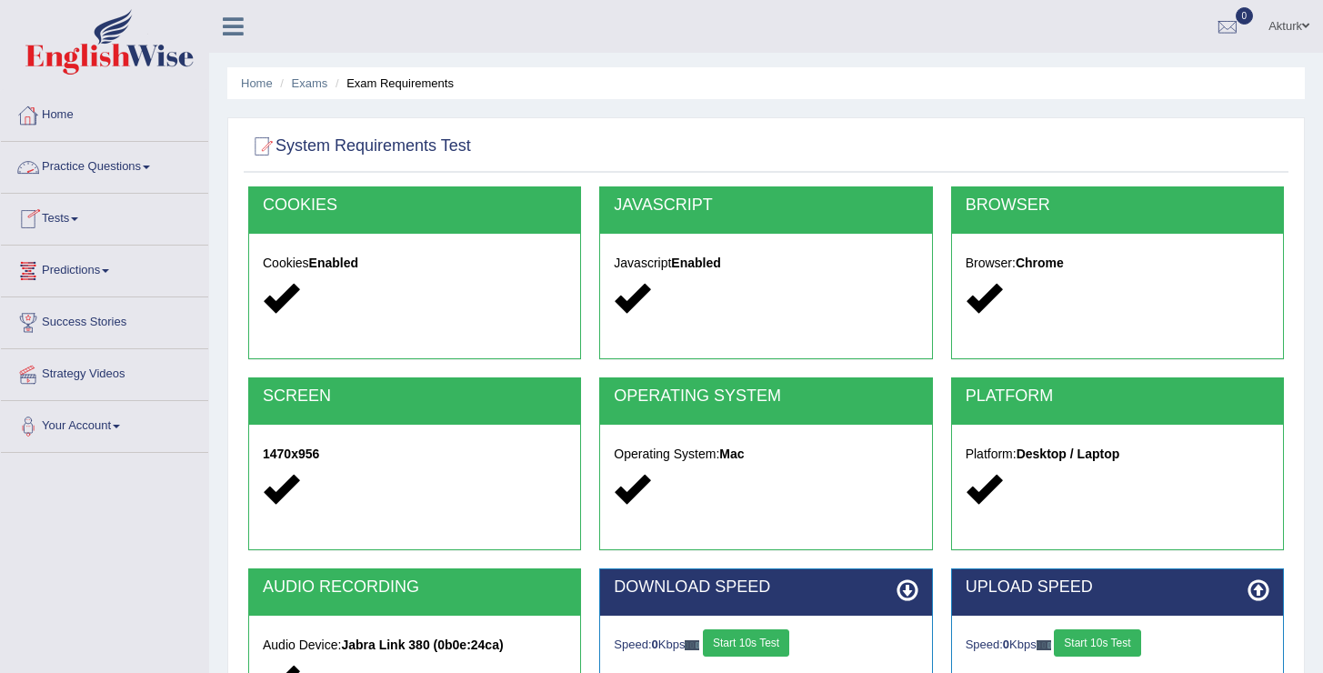
click at [75, 171] on link "Practice Questions" at bounding box center [104, 164] width 207 height 45
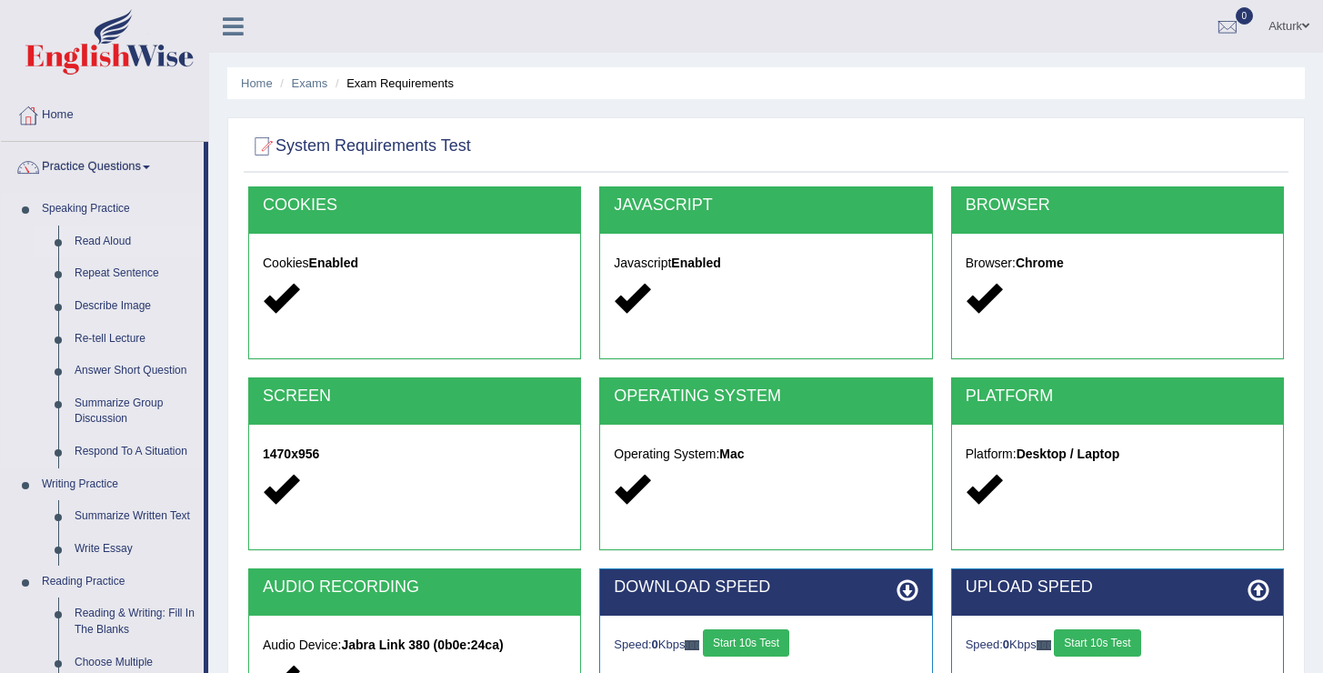
click at [94, 241] on link "Read Aloud" at bounding box center [134, 241] width 137 height 33
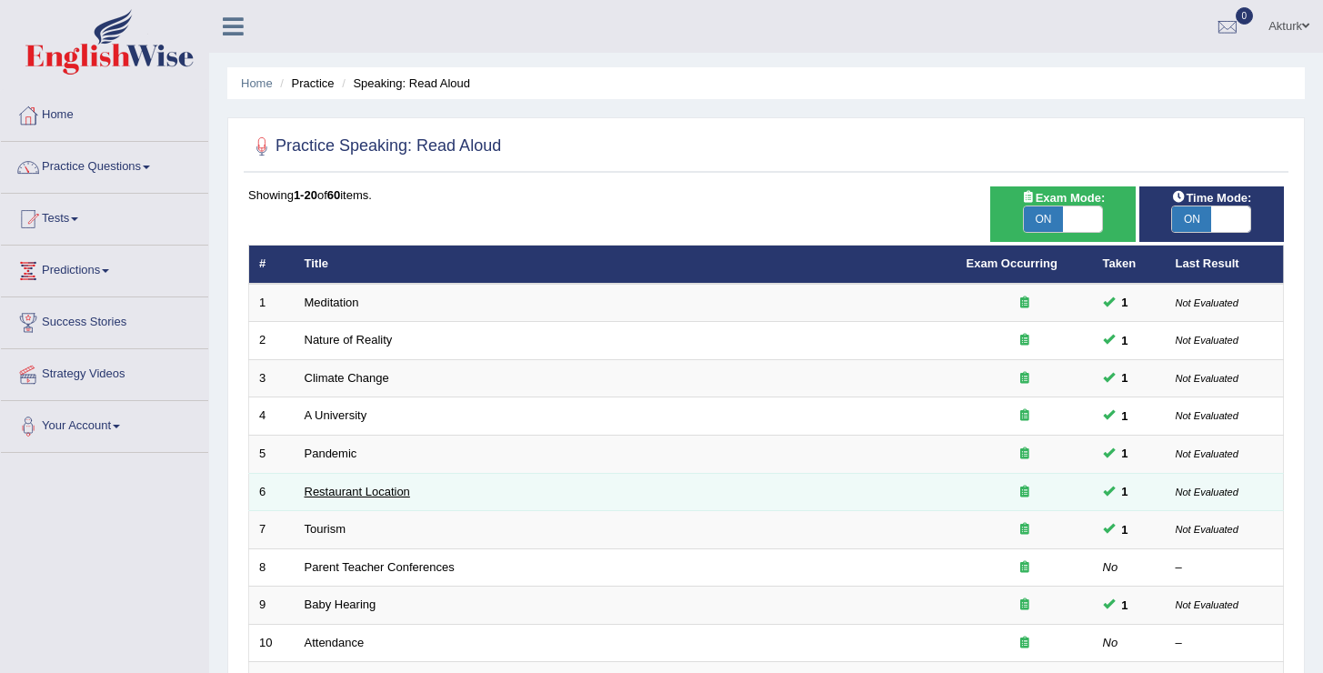
click at [346, 488] on link "Restaurant Location" at bounding box center [356, 491] width 105 height 14
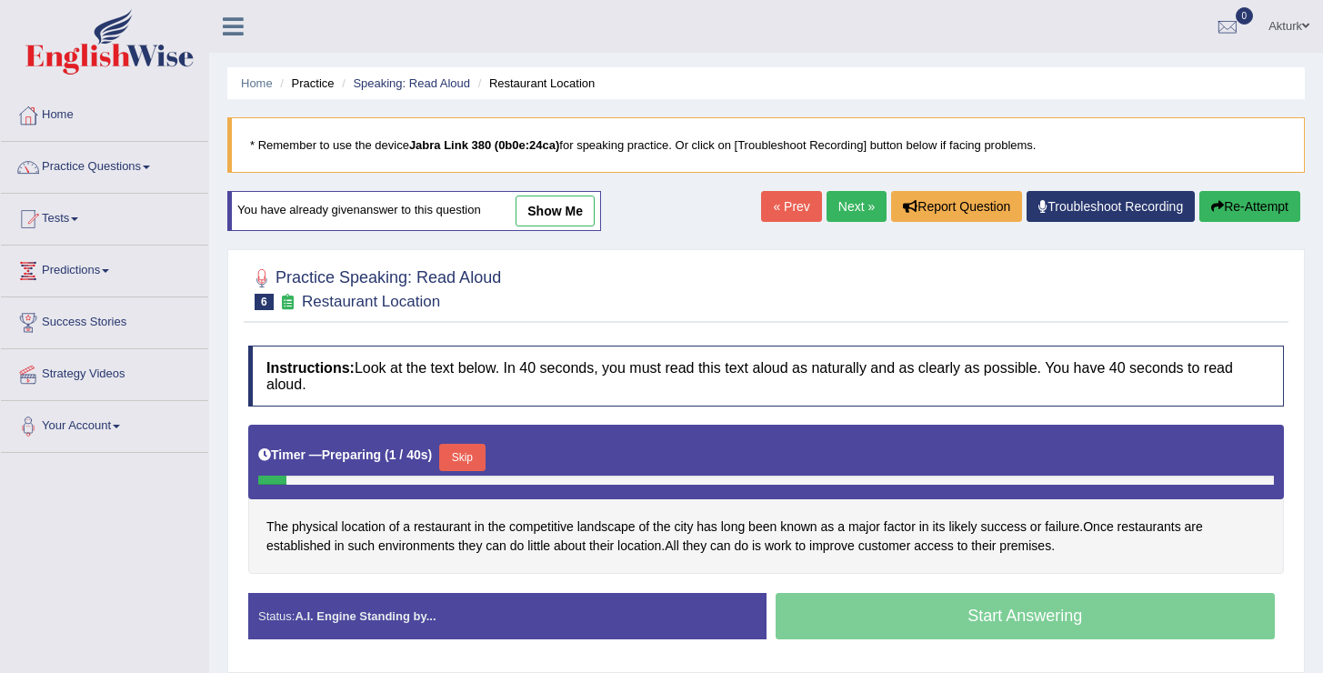
click at [474, 462] on button "Skip" at bounding box center [461, 457] width 45 height 27
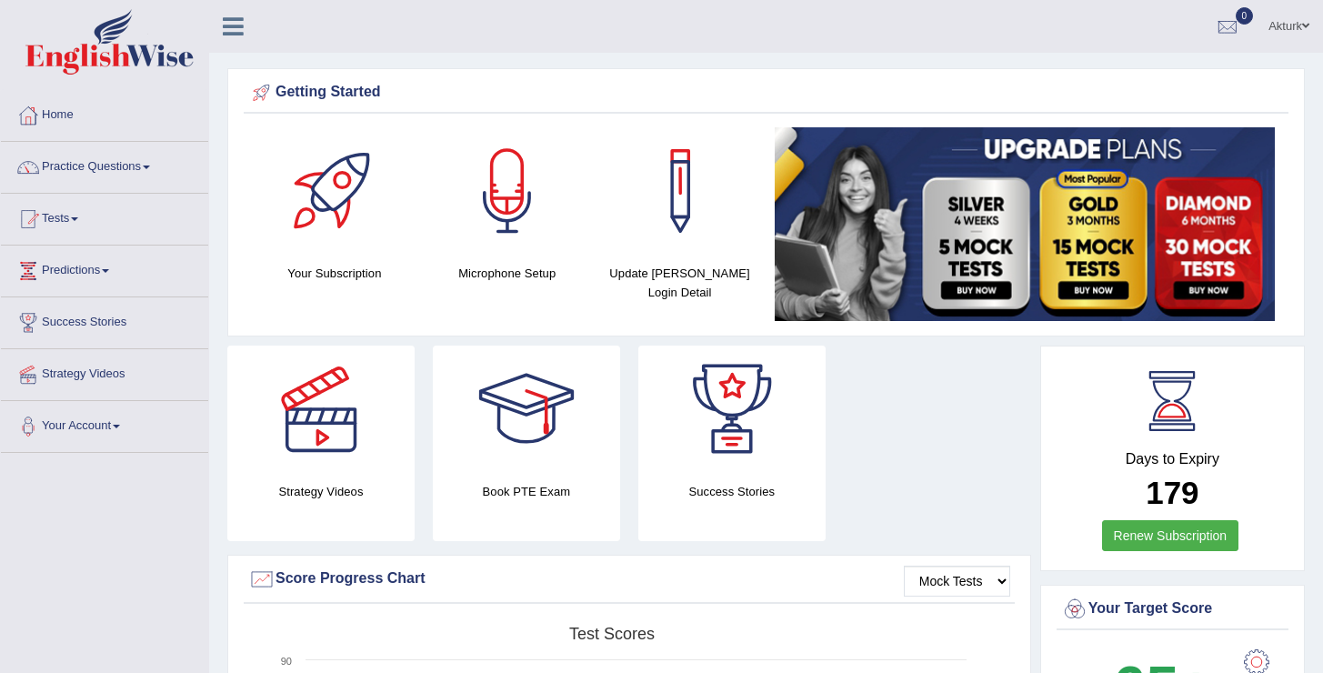
click at [523, 49] on div "Akturk Toggle navigation Username: Oguzhan Access Type: Online Subscription: Go…" at bounding box center [765, 26] width 1113 height 53
click at [544, 78] on div "Getting Started" at bounding box center [766, 95] width 1044 height 35
click at [66, 214] on link "Tests" at bounding box center [104, 216] width 207 height 45
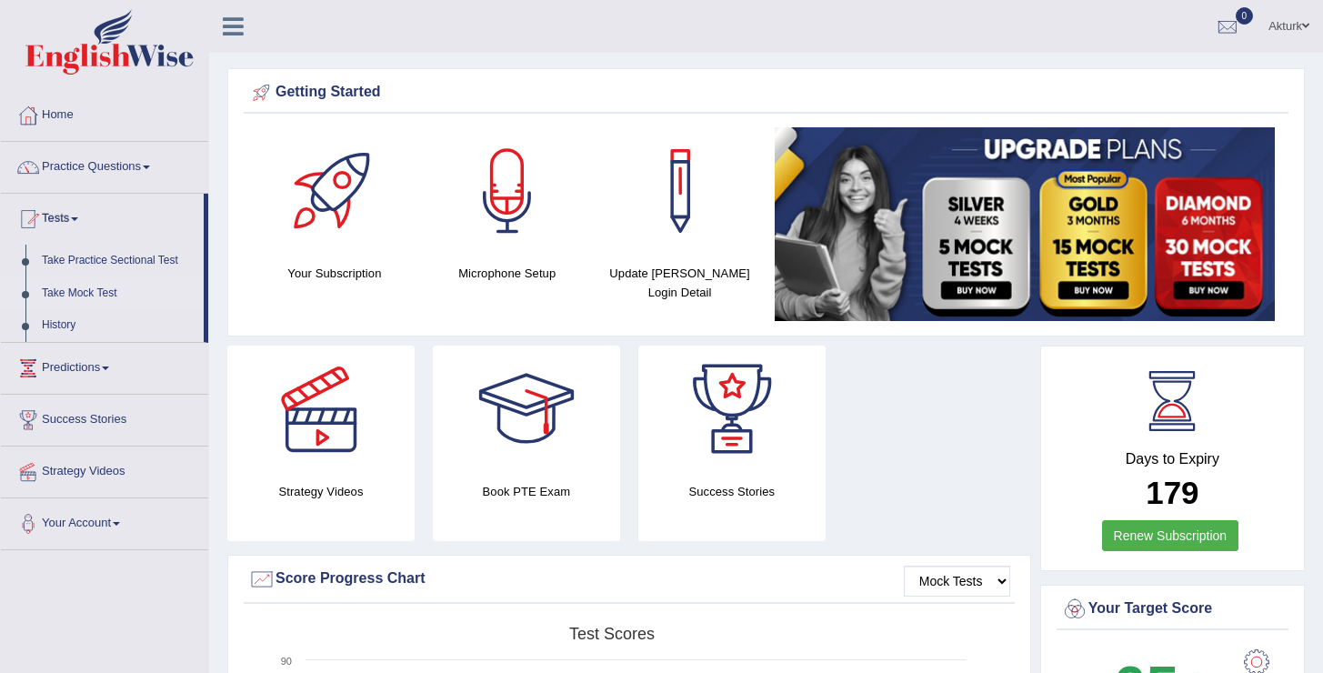
click at [89, 290] on link "Take Mock Test" at bounding box center [119, 293] width 170 height 33
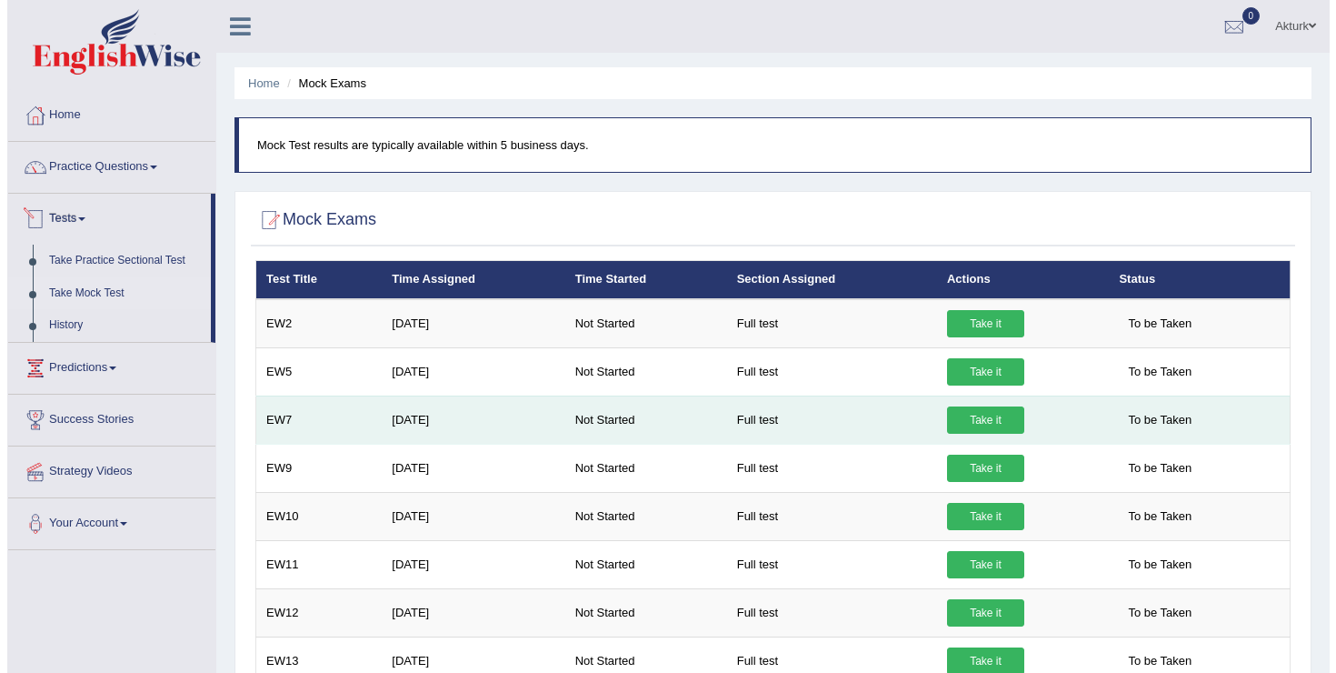
scroll to position [443, 0]
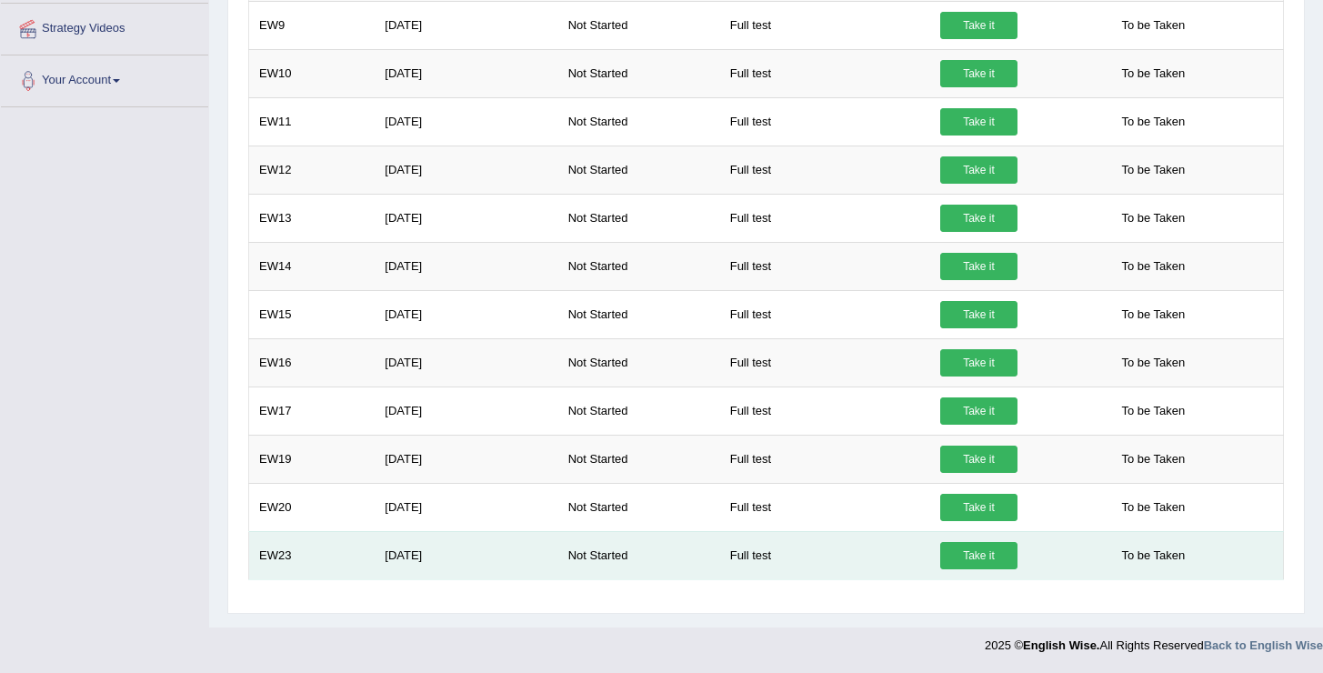
click at [980, 551] on link "Take it" at bounding box center [978, 555] width 77 height 27
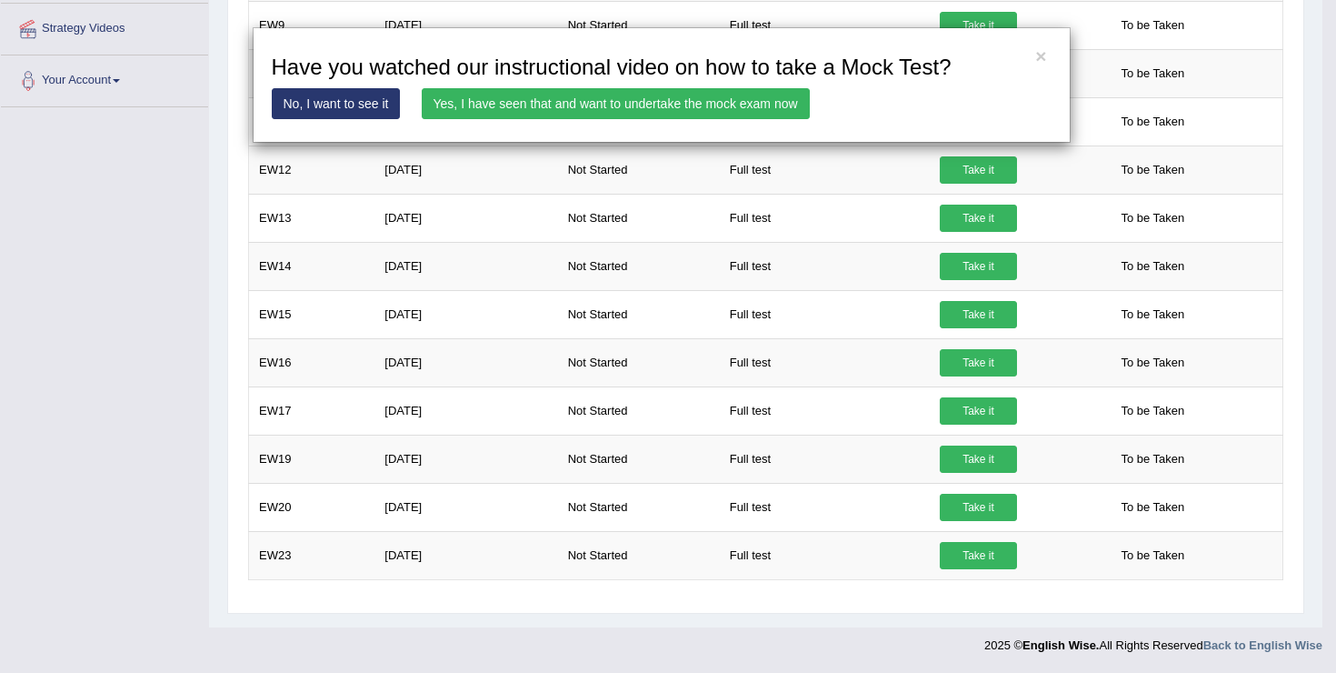
click at [742, 101] on link "Yes, I have seen that and want to undertake the mock exam now" at bounding box center [616, 103] width 388 height 31
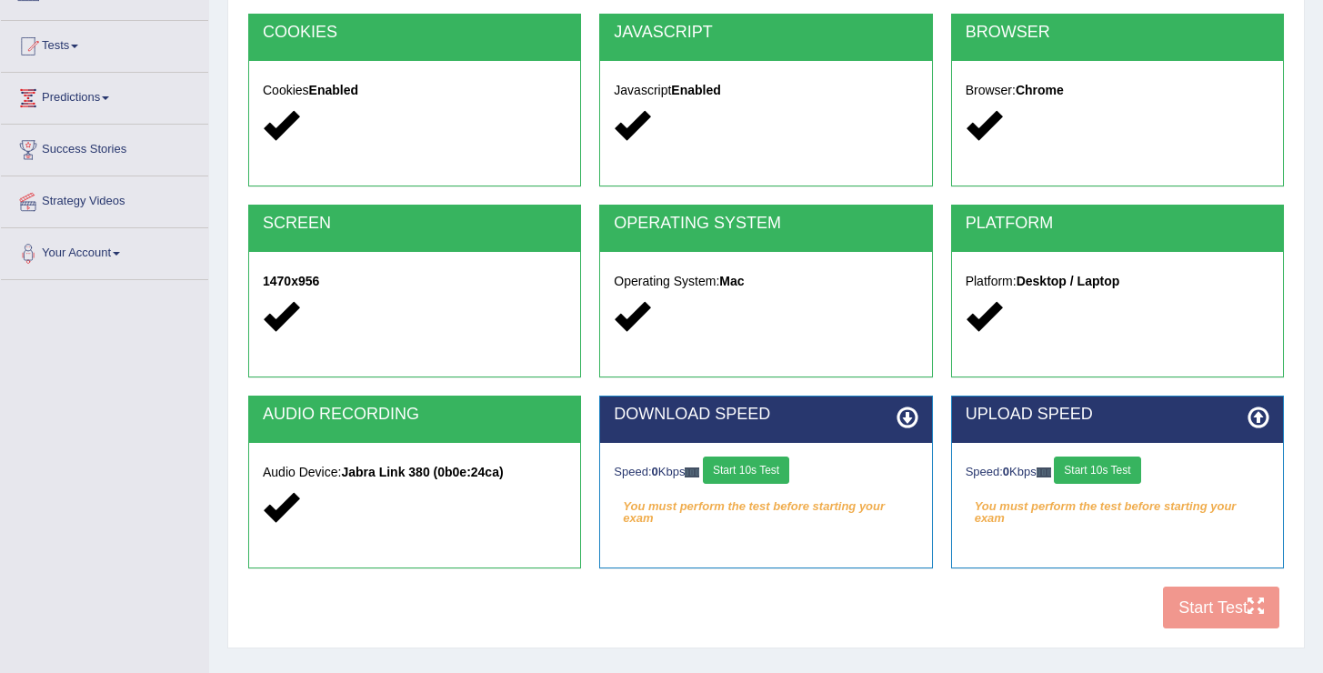
scroll to position [180, 0]
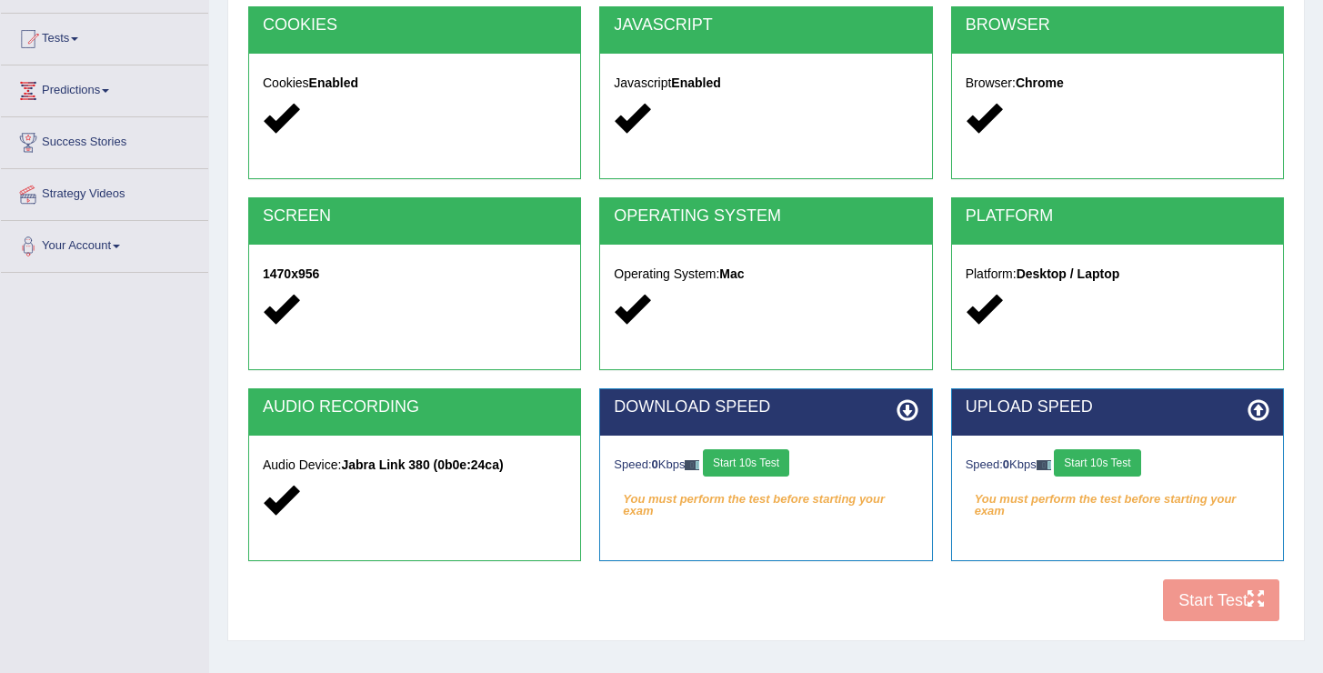
click at [761, 459] on button "Start 10s Test" at bounding box center [746, 462] width 86 height 27
click at [1115, 464] on button "Start 10s Test" at bounding box center [1096, 462] width 86 height 27
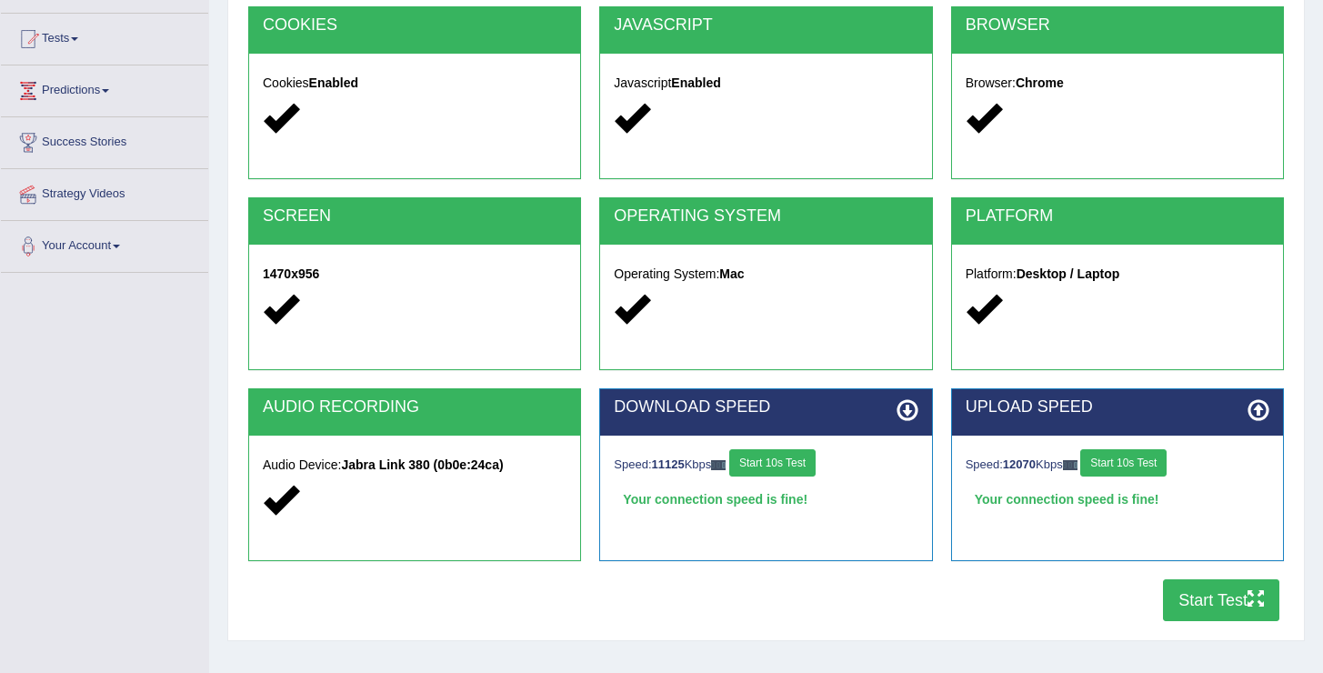
click at [1183, 594] on button "Start Test" at bounding box center [1221, 600] width 116 height 42
